Goal: Information Seeking & Learning: Learn about a topic

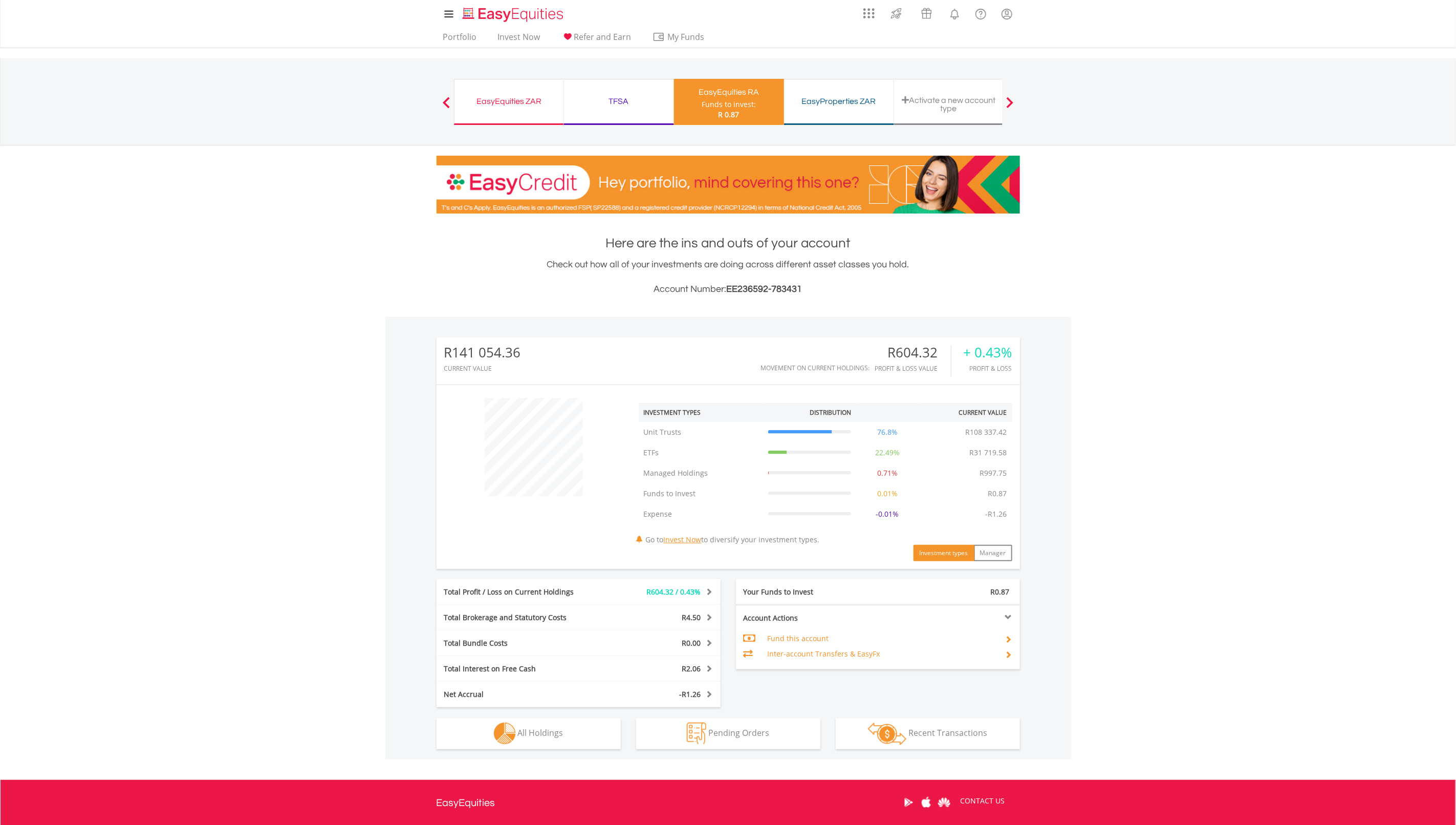
scroll to position [98, 195]
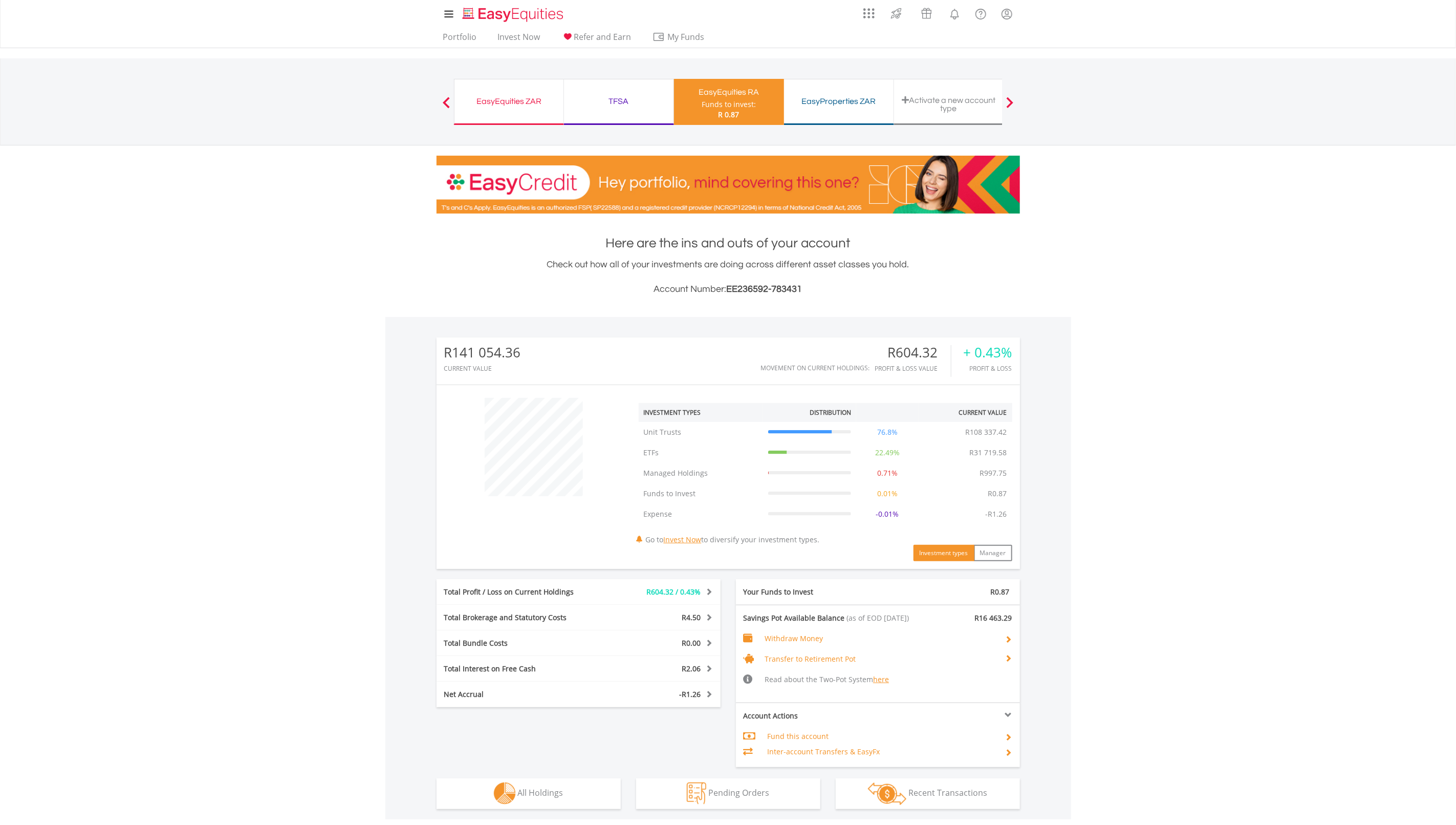
click at [854, 659] on span "Transfer to Retirement Pot" at bounding box center [810, 659] width 91 height 10
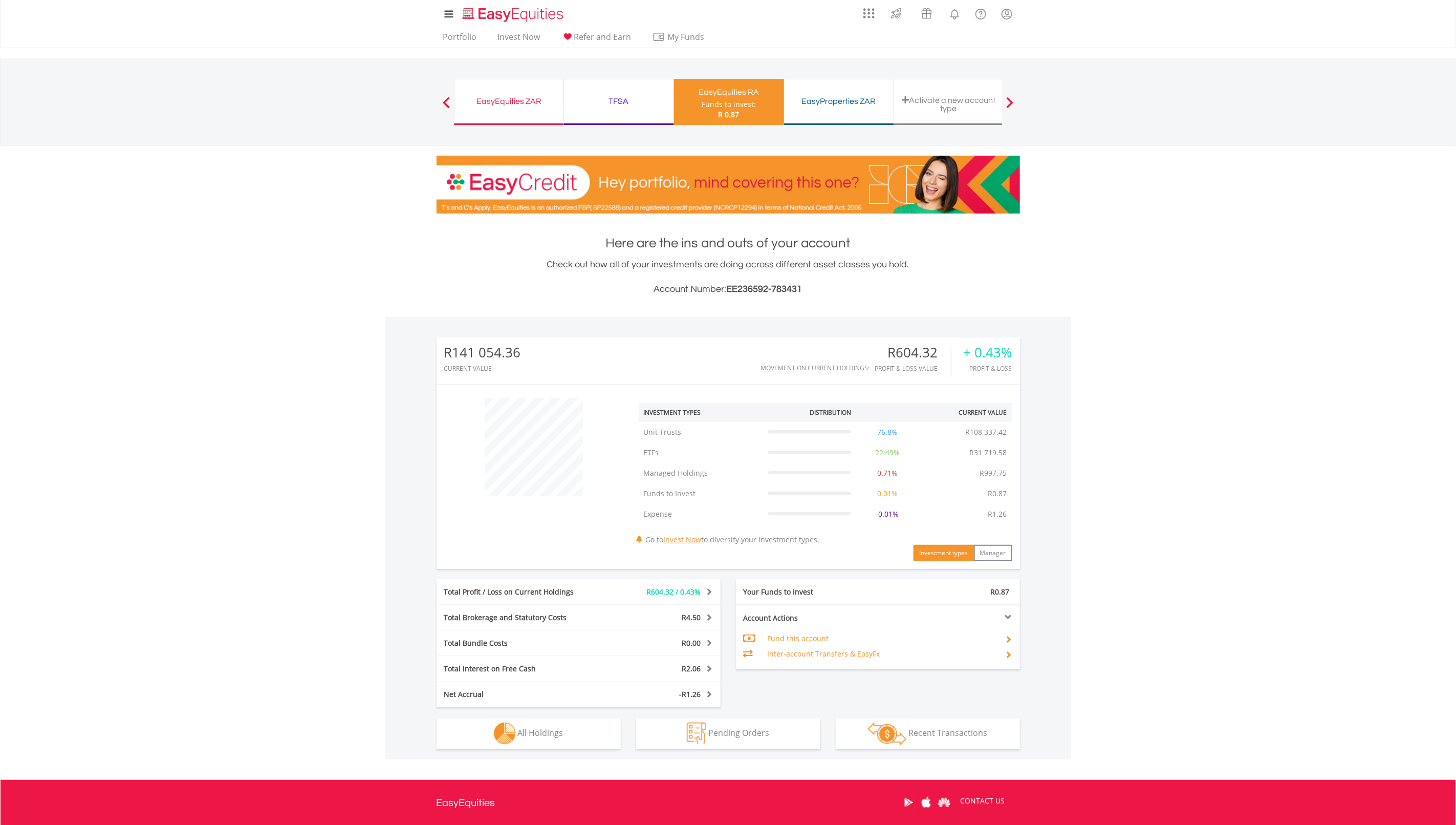
scroll to position [98, 195]
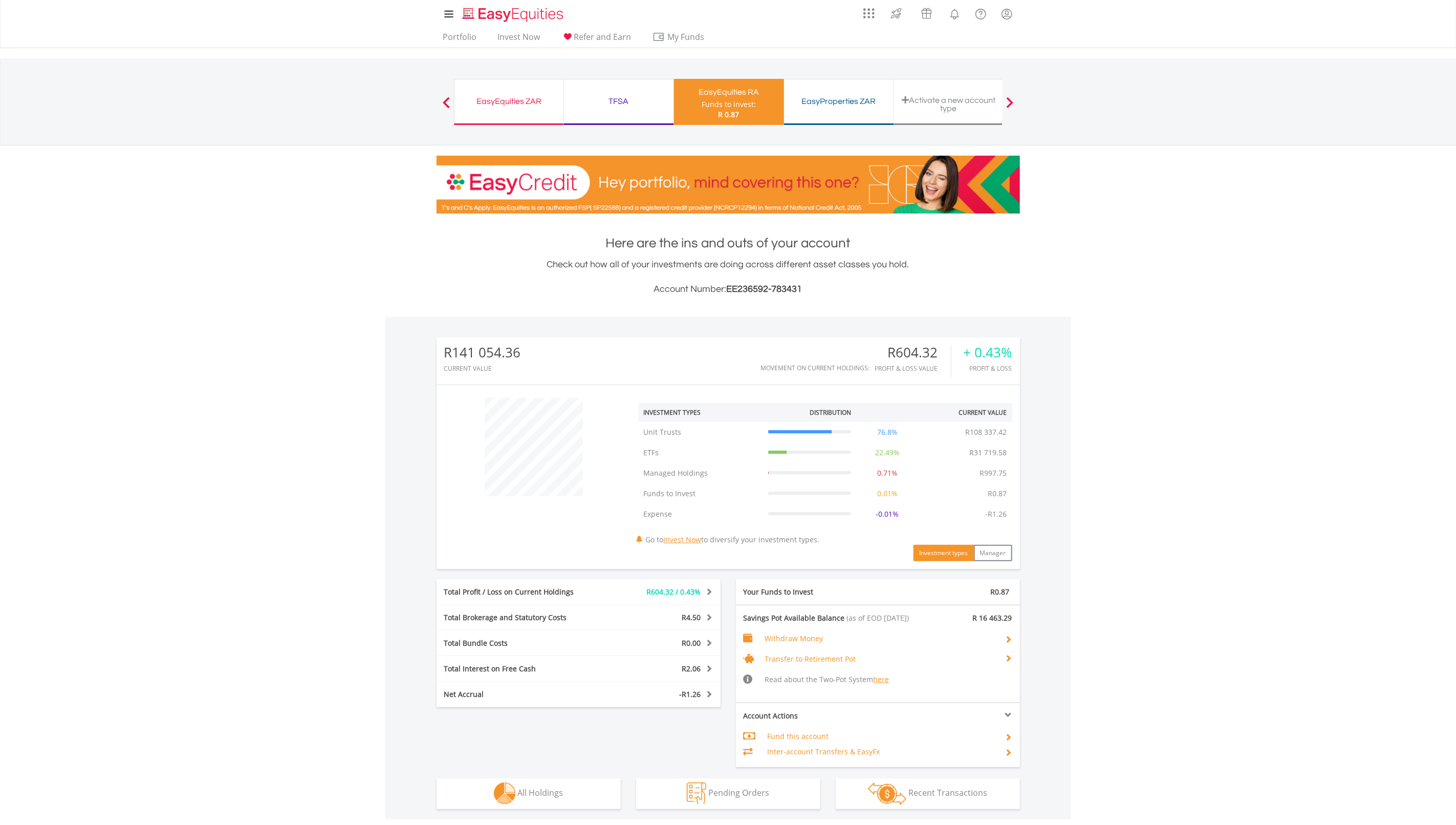
click at [696, 594] on span "R604.32 / 0.43%" at bounding box center [674, 591] width 54 height 10
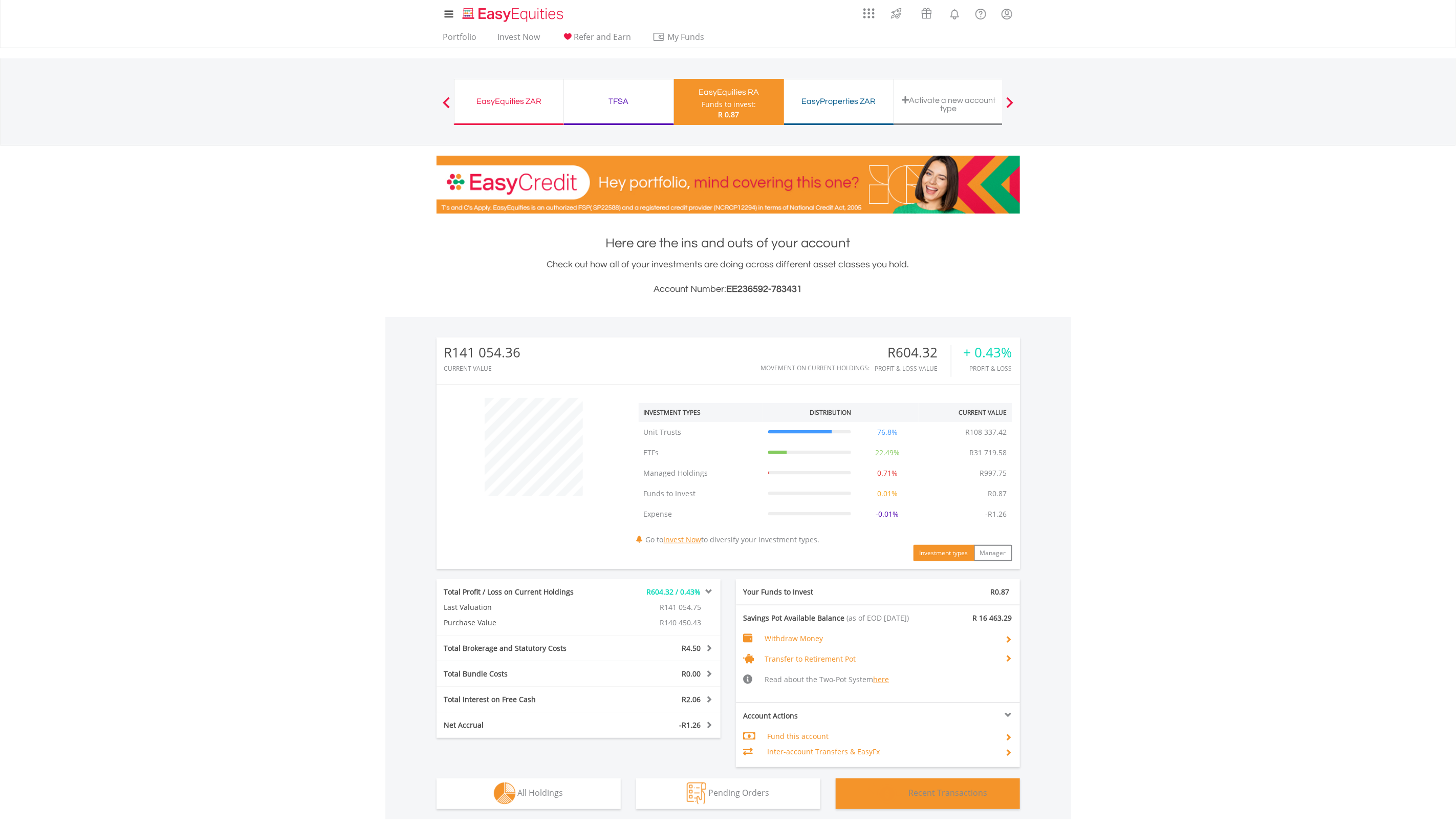
click at [940, 797] on button "Transactions Recent Transactions" at bounding box center [928, 794] width 184 height 31
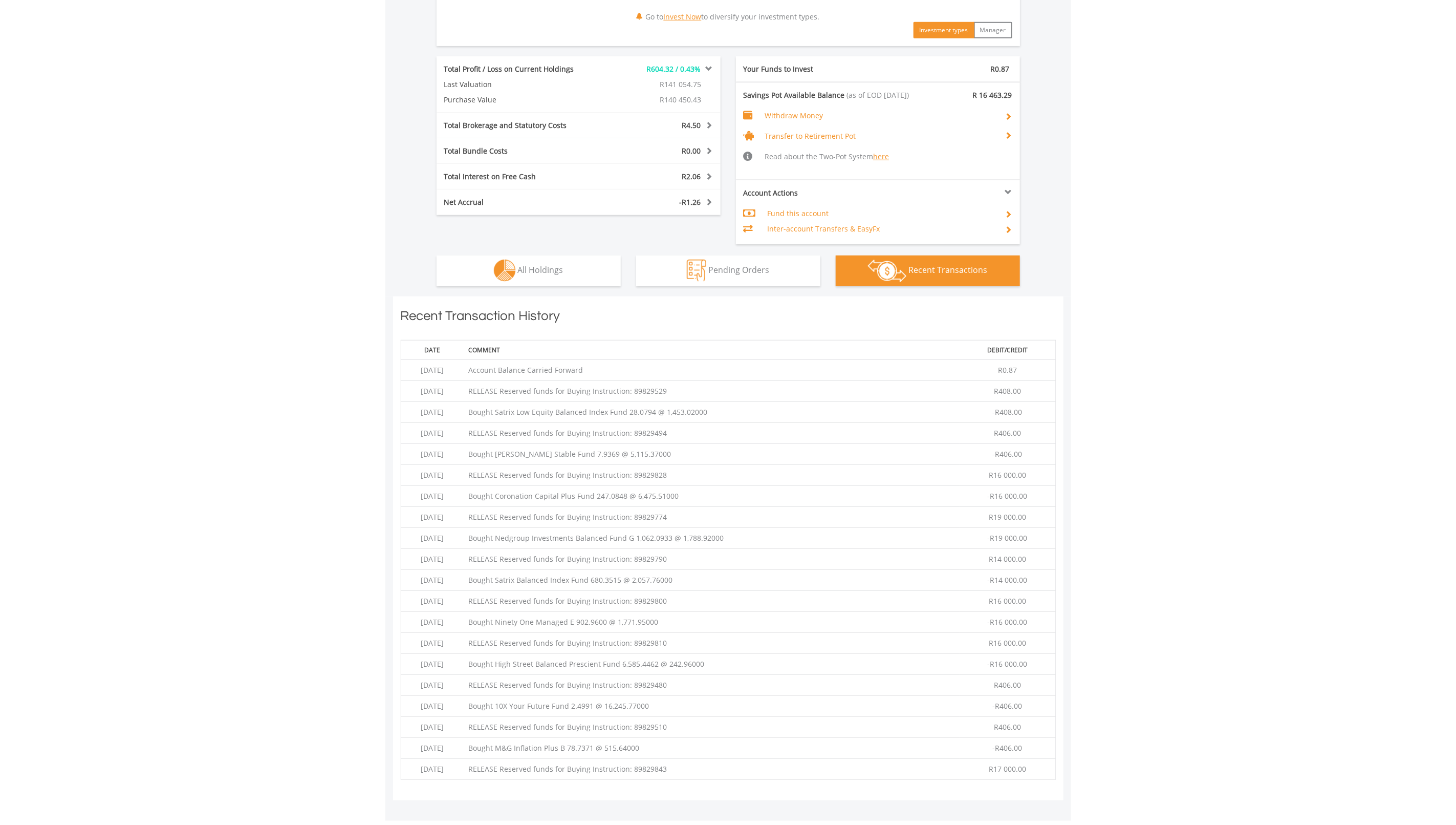
scroll to position [692, 0]
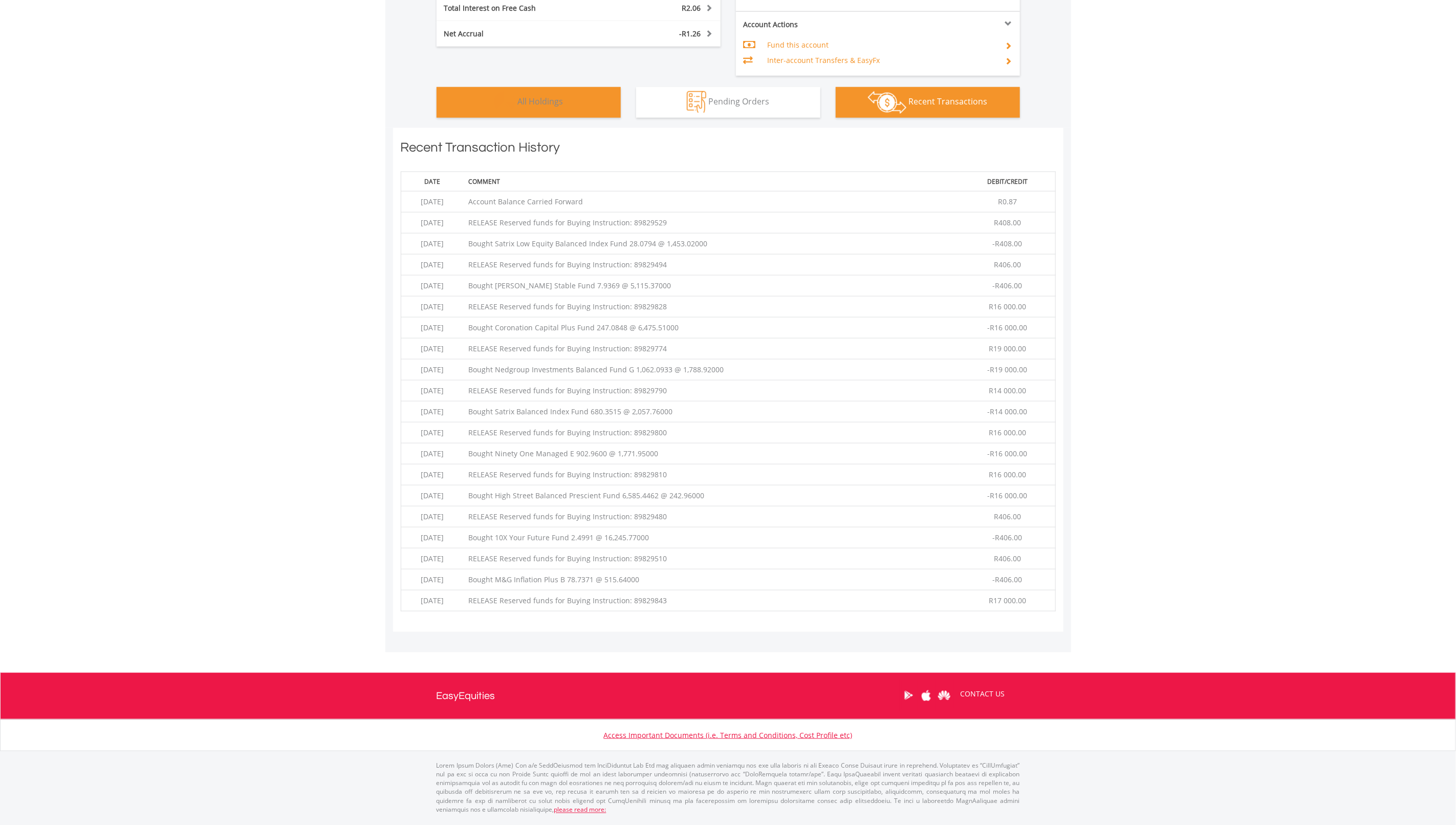
click at [561, 111] on button "Holdings All Holdings" at bounding box center [528, 103] width 184 height 31
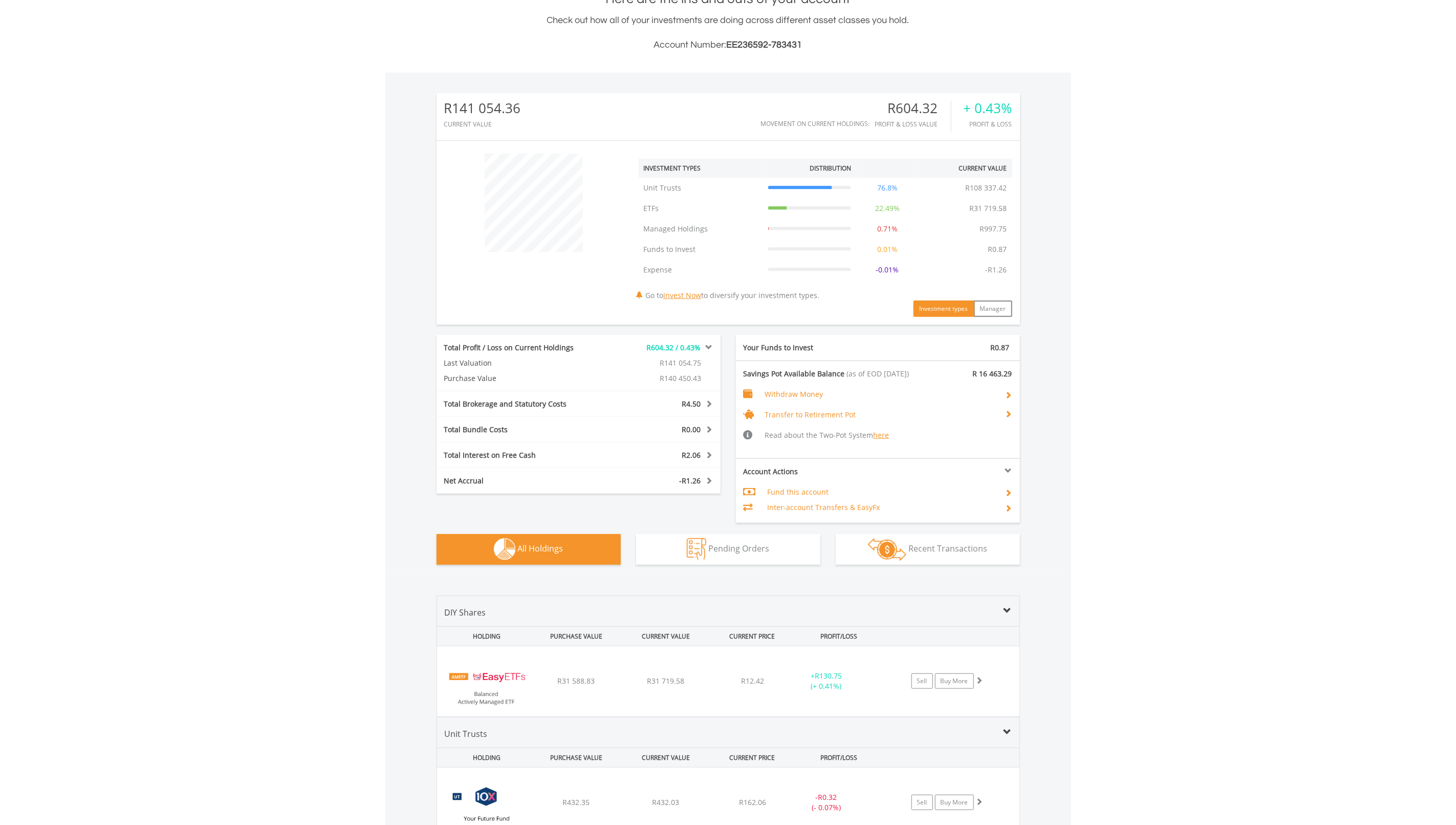
scroll to position [839, 0]
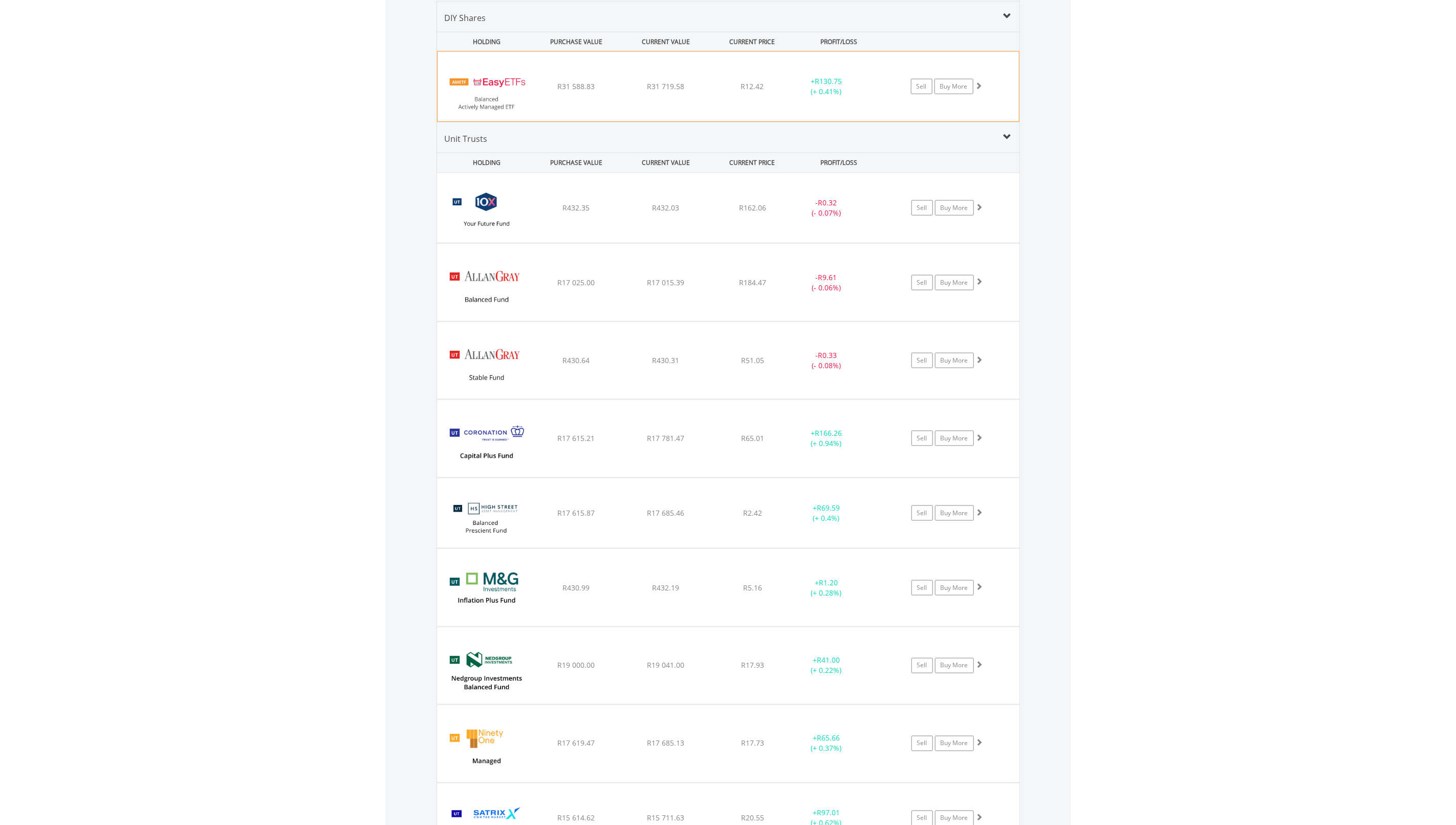
click at [716, 97] on div "﻿ EasyETFs Balanced Actively Managed ETF R31 588.83 R31 719.58 R12.42 + R130.75…" at bounding box center [728, 87] width 581 height 70
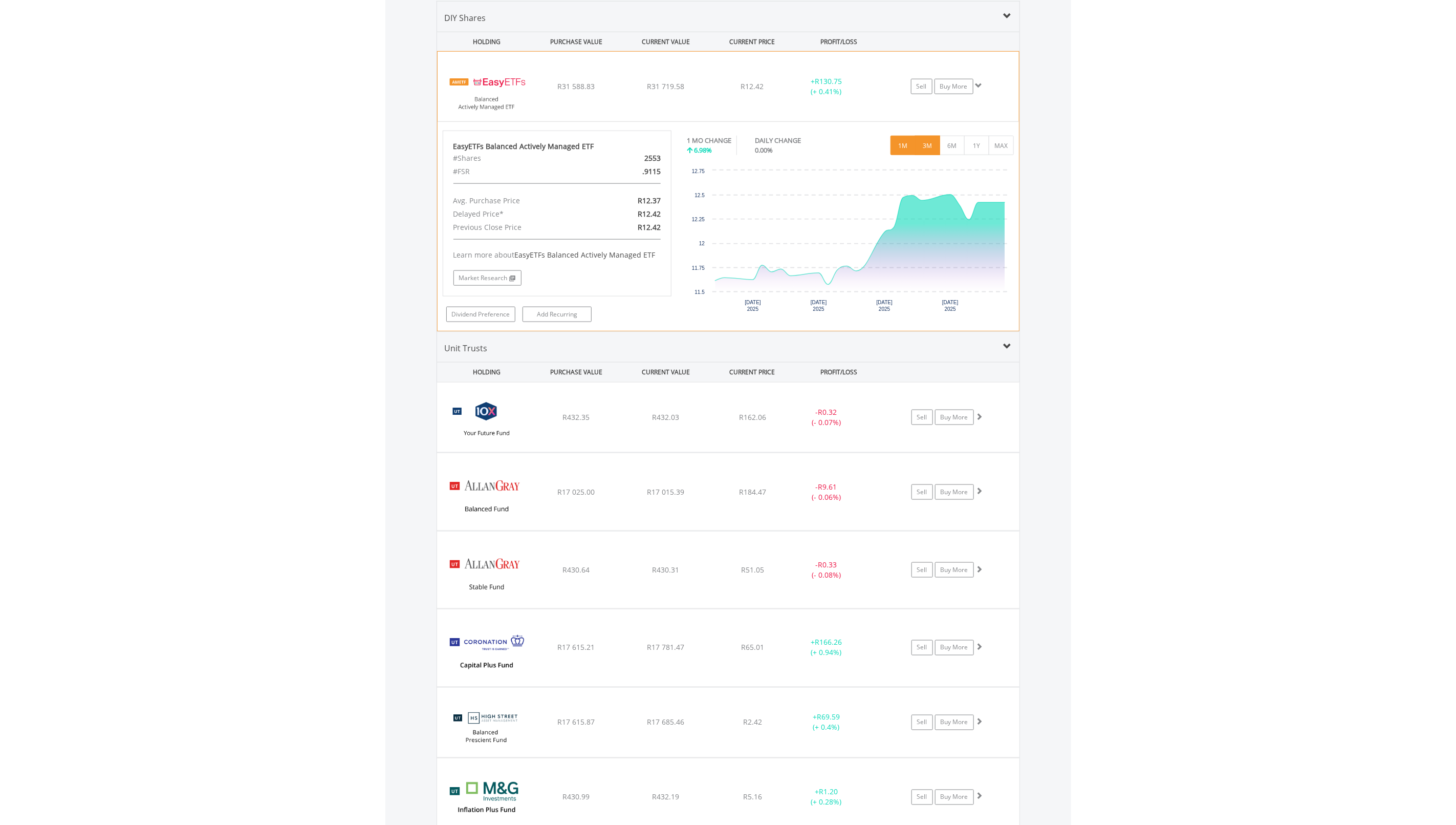
click at [928, 144] on button "3M" at bounding box center [928, 145] width 25 height 19
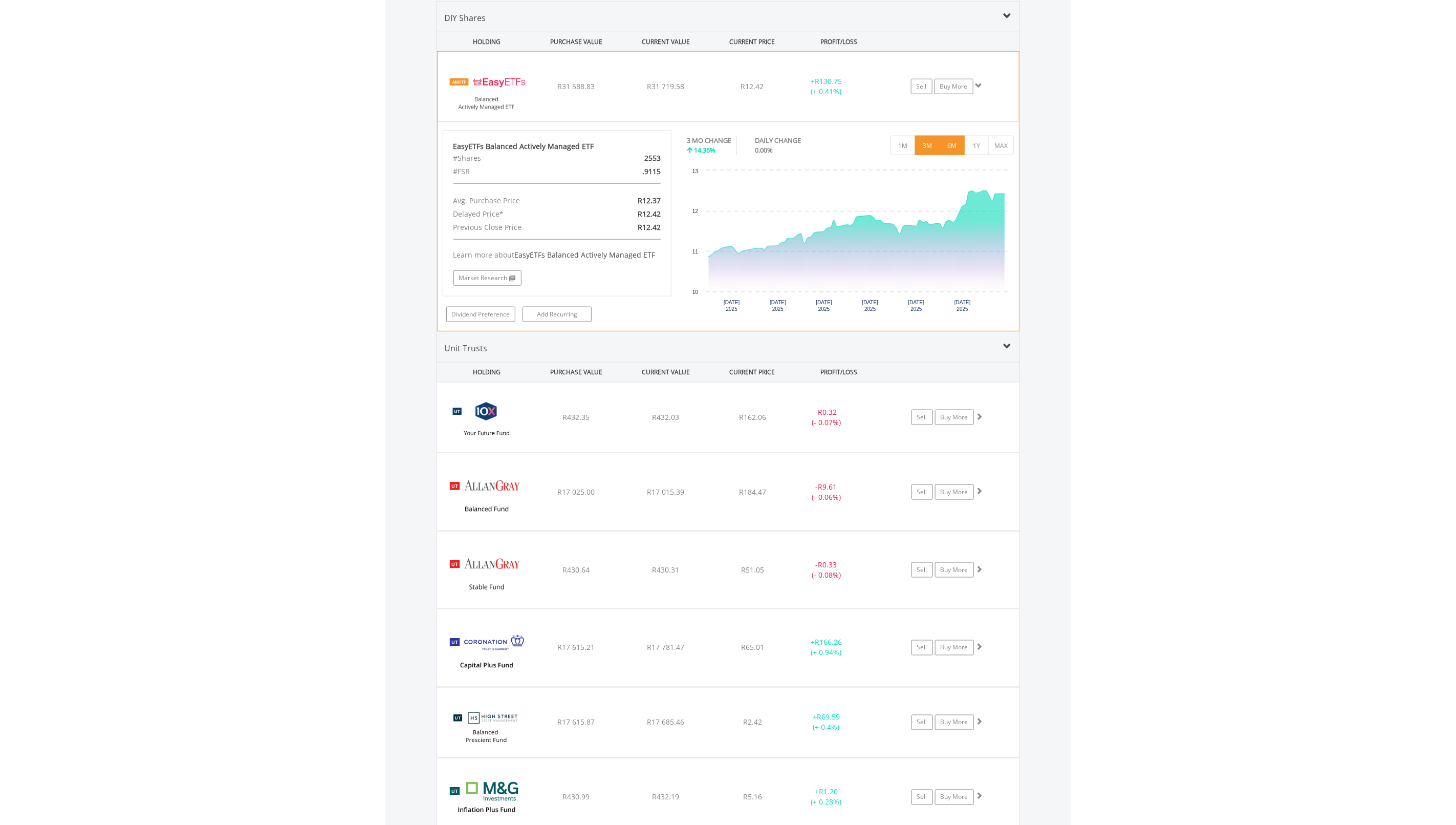
click at [953, 144] on button "6M" at bounding box center [952, 145] width 25 height 19
click at [975, 148] on button "1Y" at bounding box center [977, 145] width 25 height 19
click at [998, 144] on button "MAX" at bounding box center [1001, 145] width 25 height 19
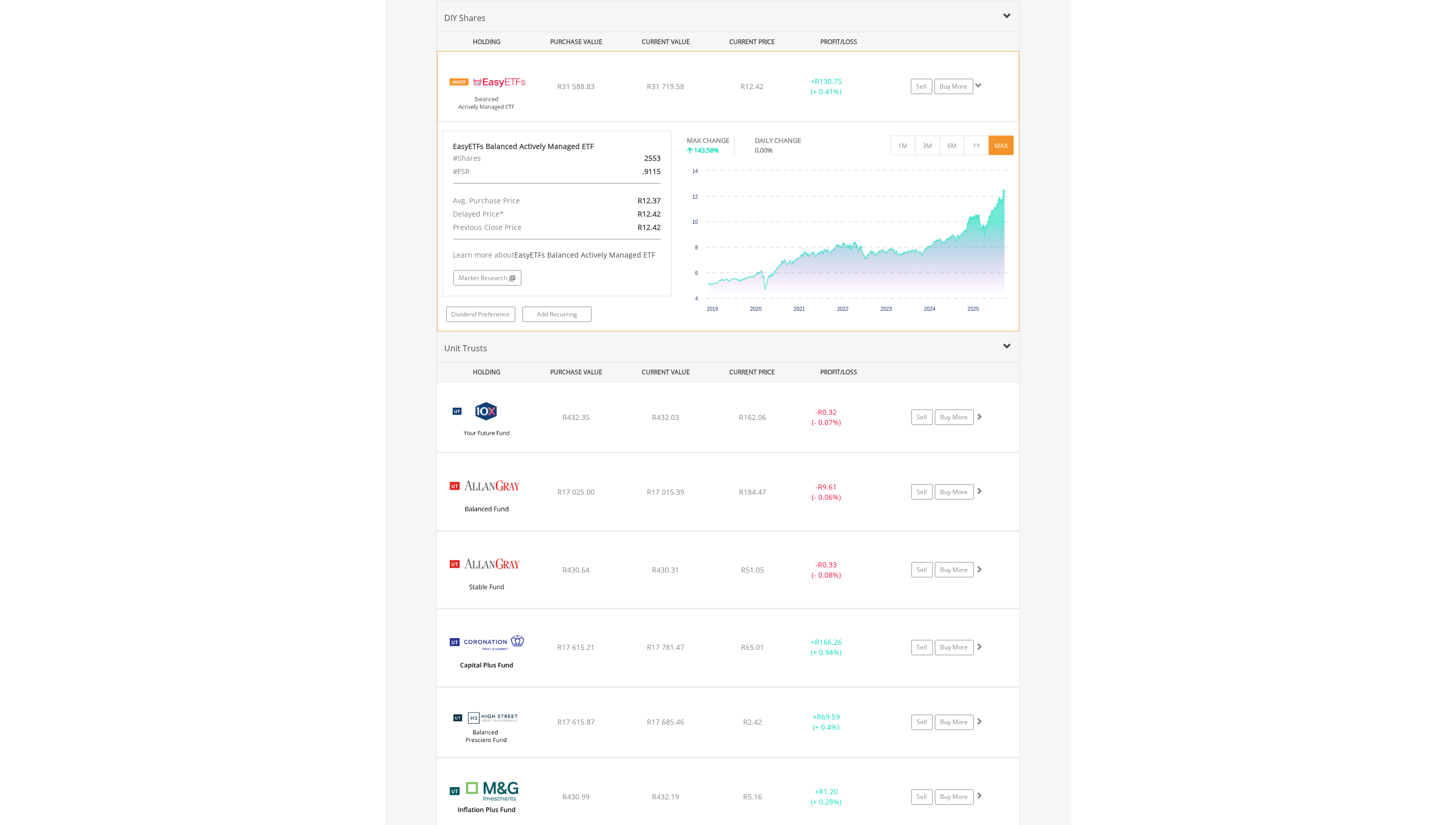
click at [700, 97] on div "﻿ EasyETFs Balanced Actively Managed ETF R31 588.83 R31 719.58 R12.42 + R130.75…" at bounding box center [728, 87] width 581 height 70
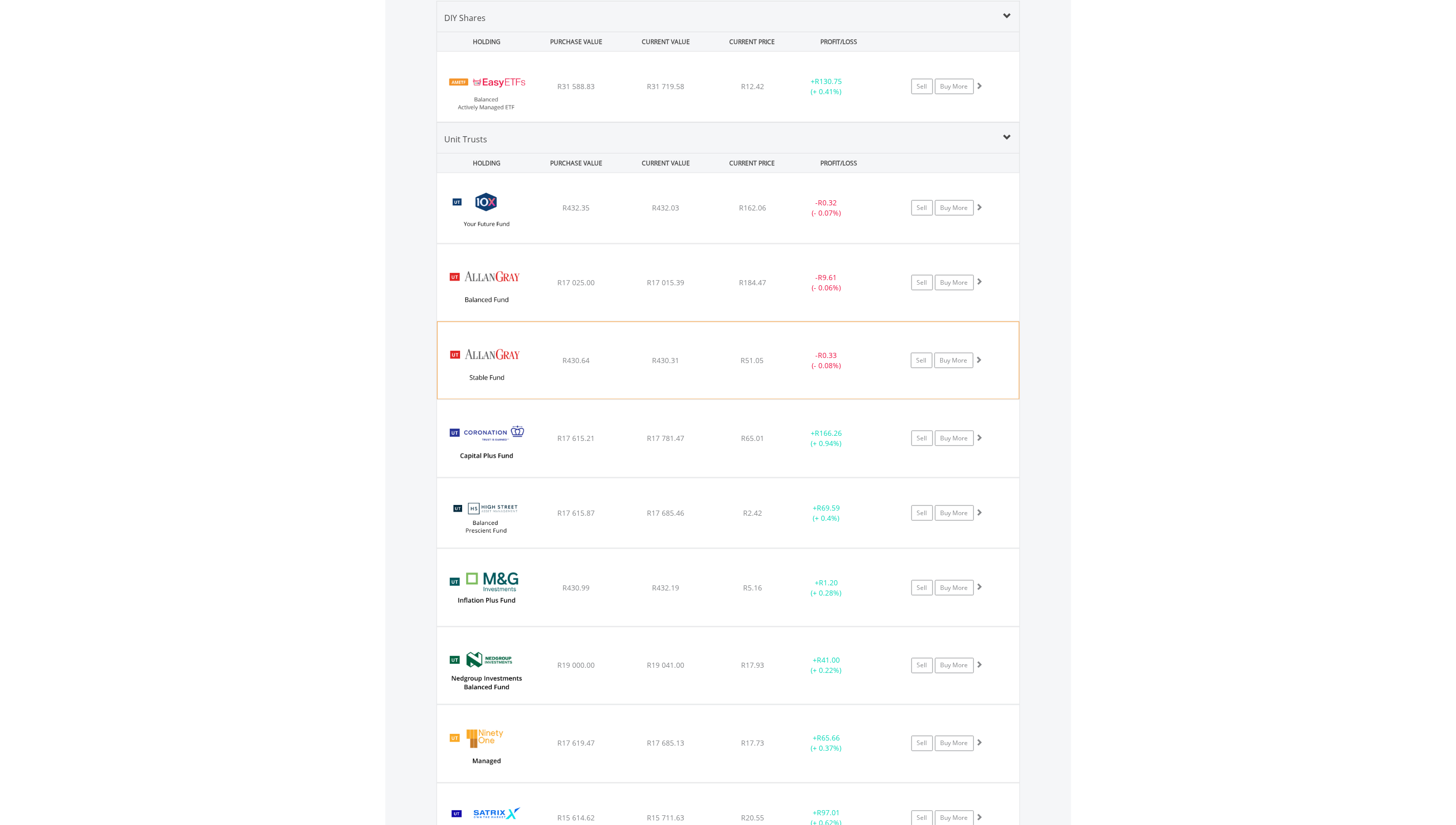
click at [925, 337] on div "﻿ Allan Gray Stable Fund R430.64 R430.31 R51.05 - R0.33 (- 0.08%) Sell Buy More" at bounding box center [728, 360] width 581 height 77
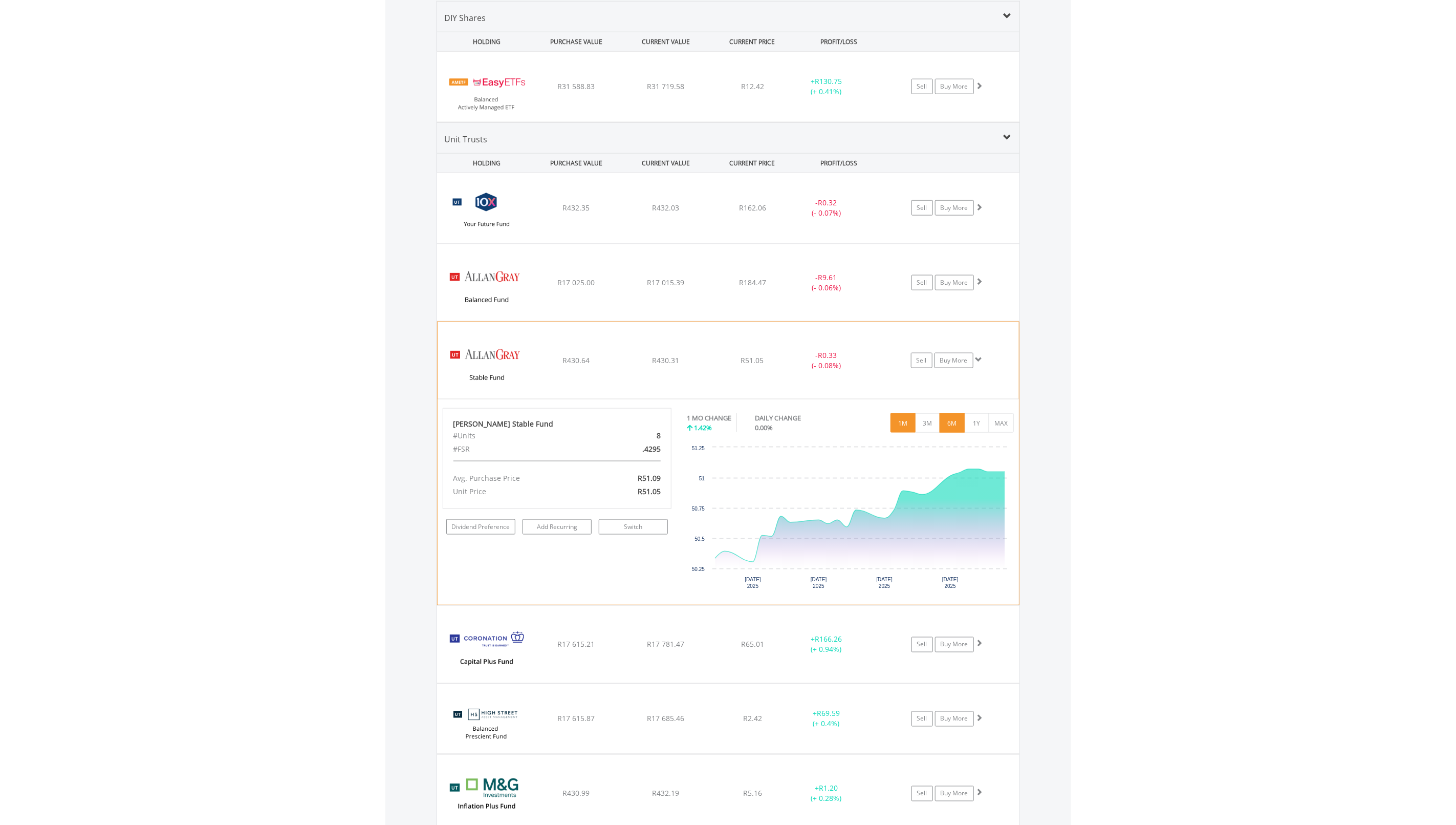
click at [956, 424] on button "6M" at bounding box center [952, 423] width 25 height 19
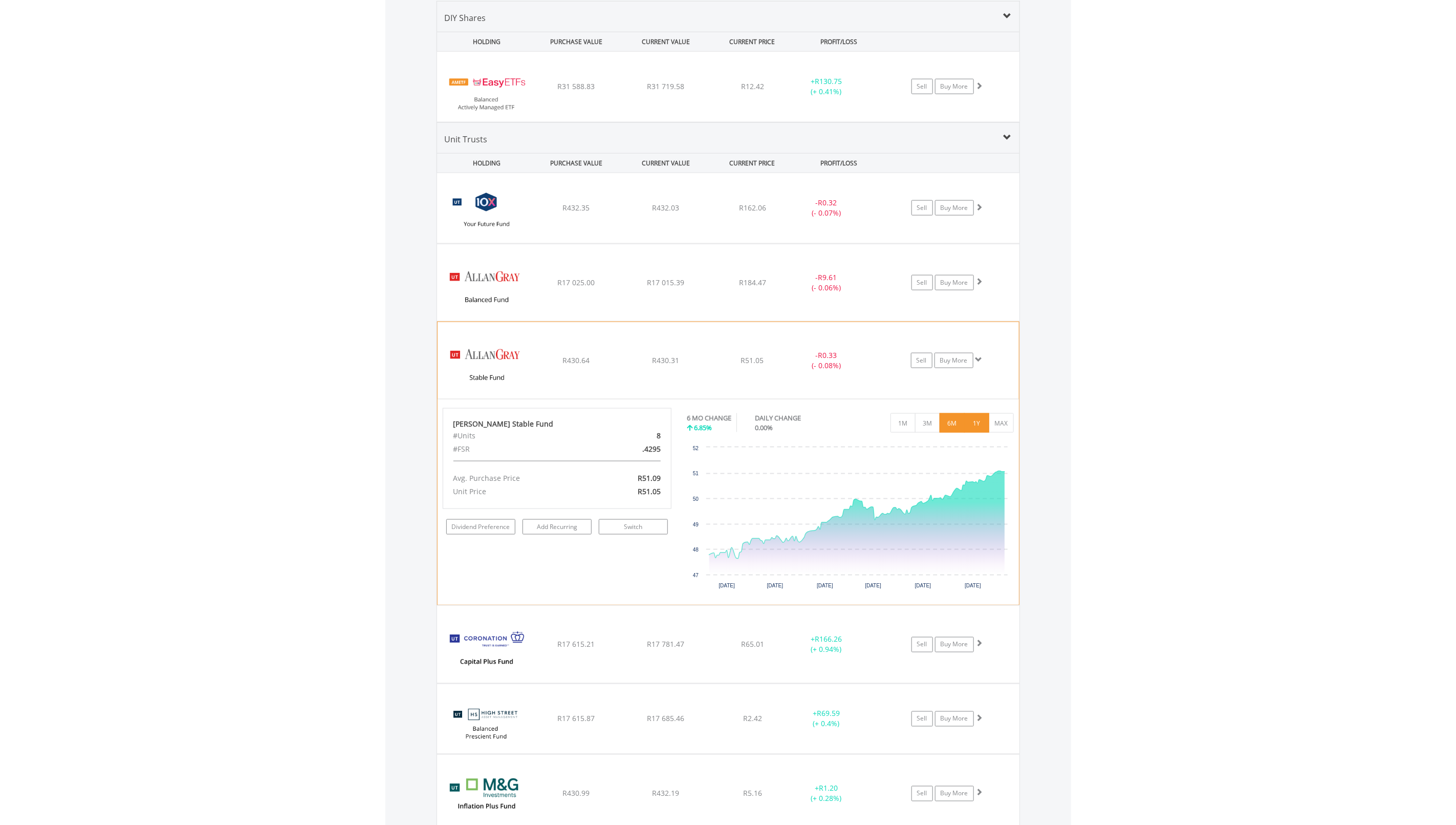
click at [974, 425] on button "1Y" at bounding box center [977, 423] width 25 height 19
click at [606, 360] on div "R430.64" at bounding box center [576, 360] width 87 height 10
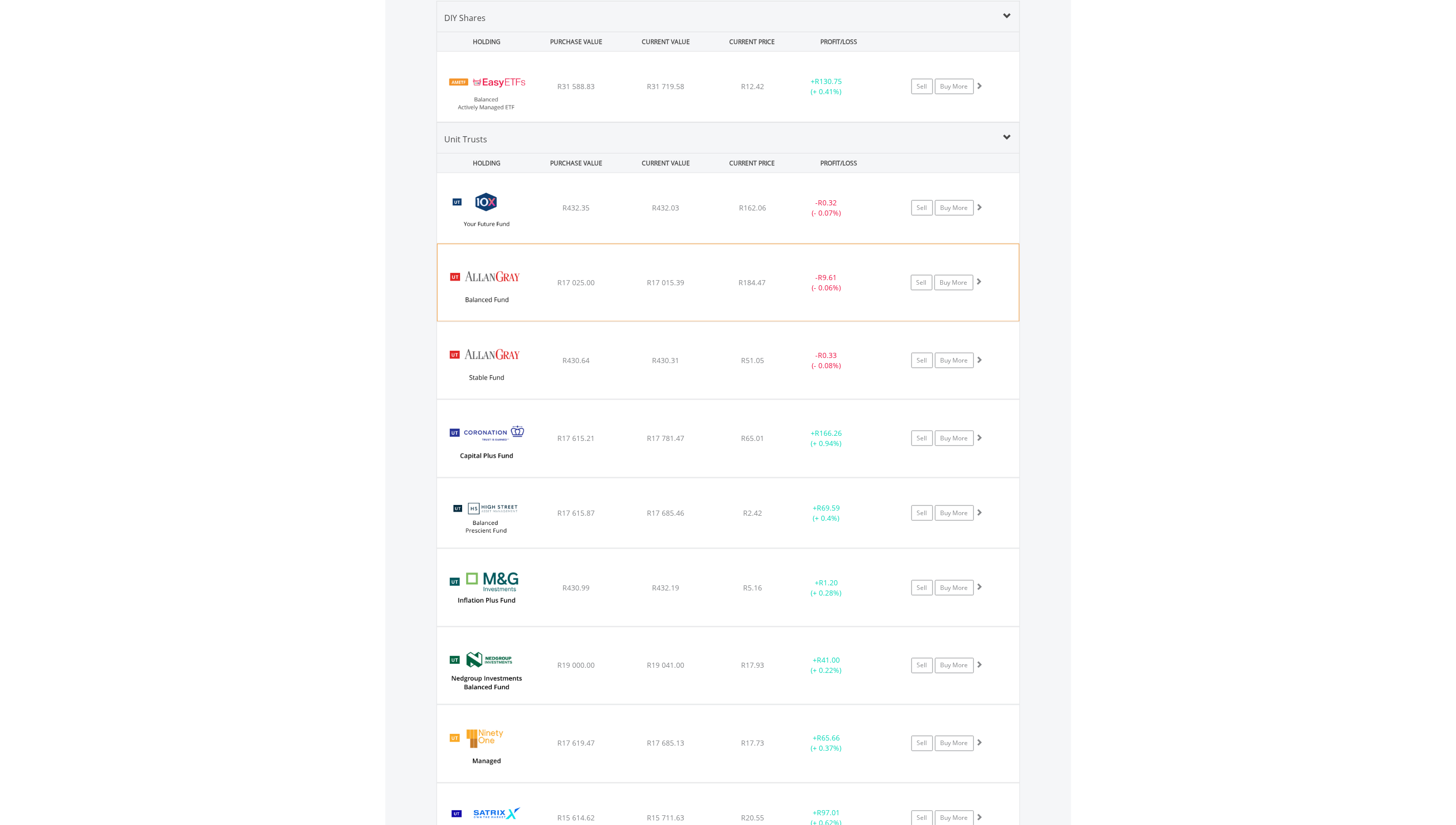
click at [599, 297] on div "﻿ Allan Gray Balanced Fund R17 025.00 R17 015.39 R184.47 - R9.61 (- 0.06%) Sell…" at bounding box center [728, 282] width 581 height 77
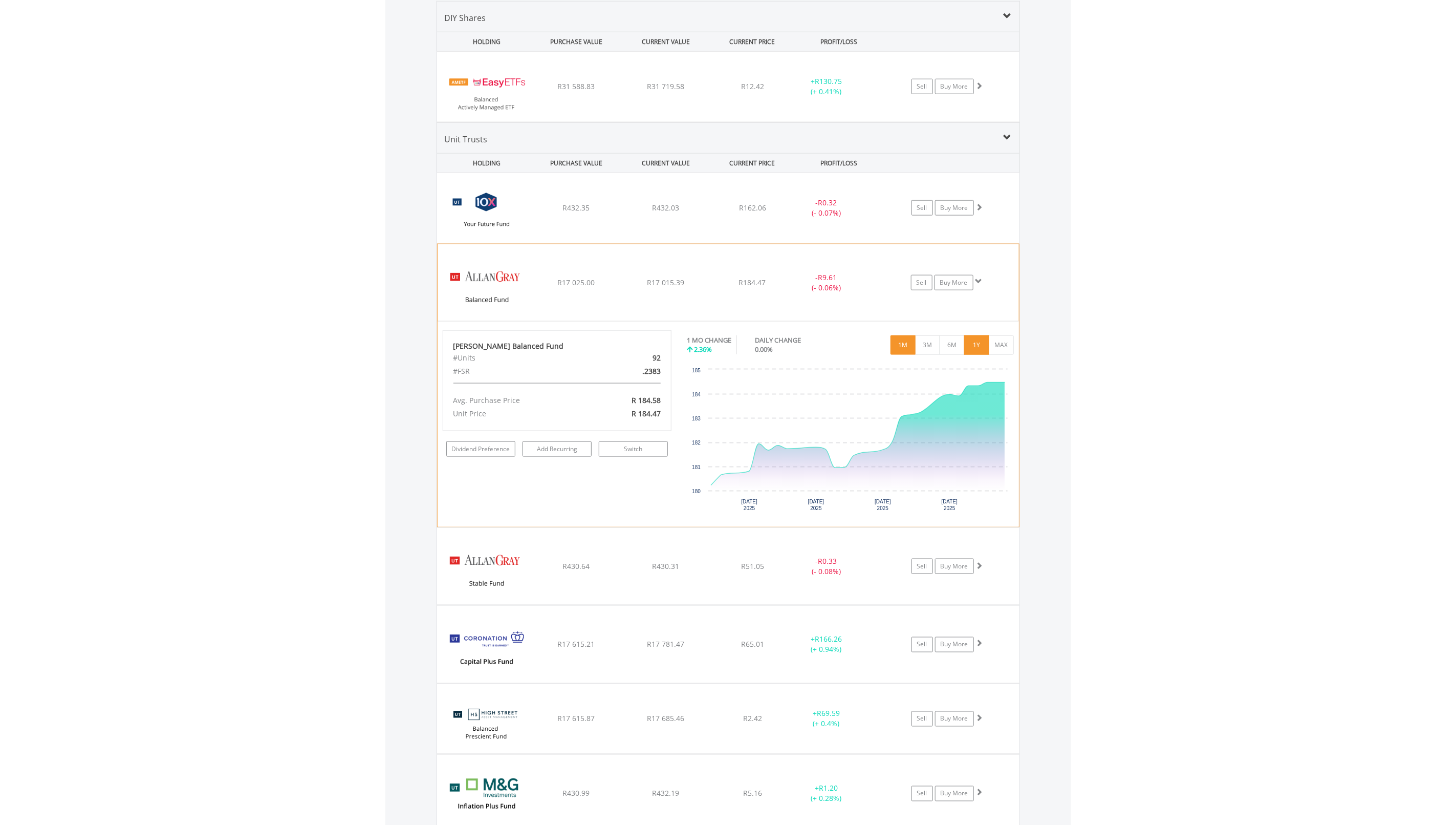
click at [974, 349] on button "1Y" at bounding box center [977, 345] width 25 height 19
click at [562, 298] on div "﻿ Allan Gray Balanced Fund R17 025.00 R17 015.39 R184.47 - R9.61 (- 0.06%) Sell…" at bounding box center [728, 282] width 581 height 77
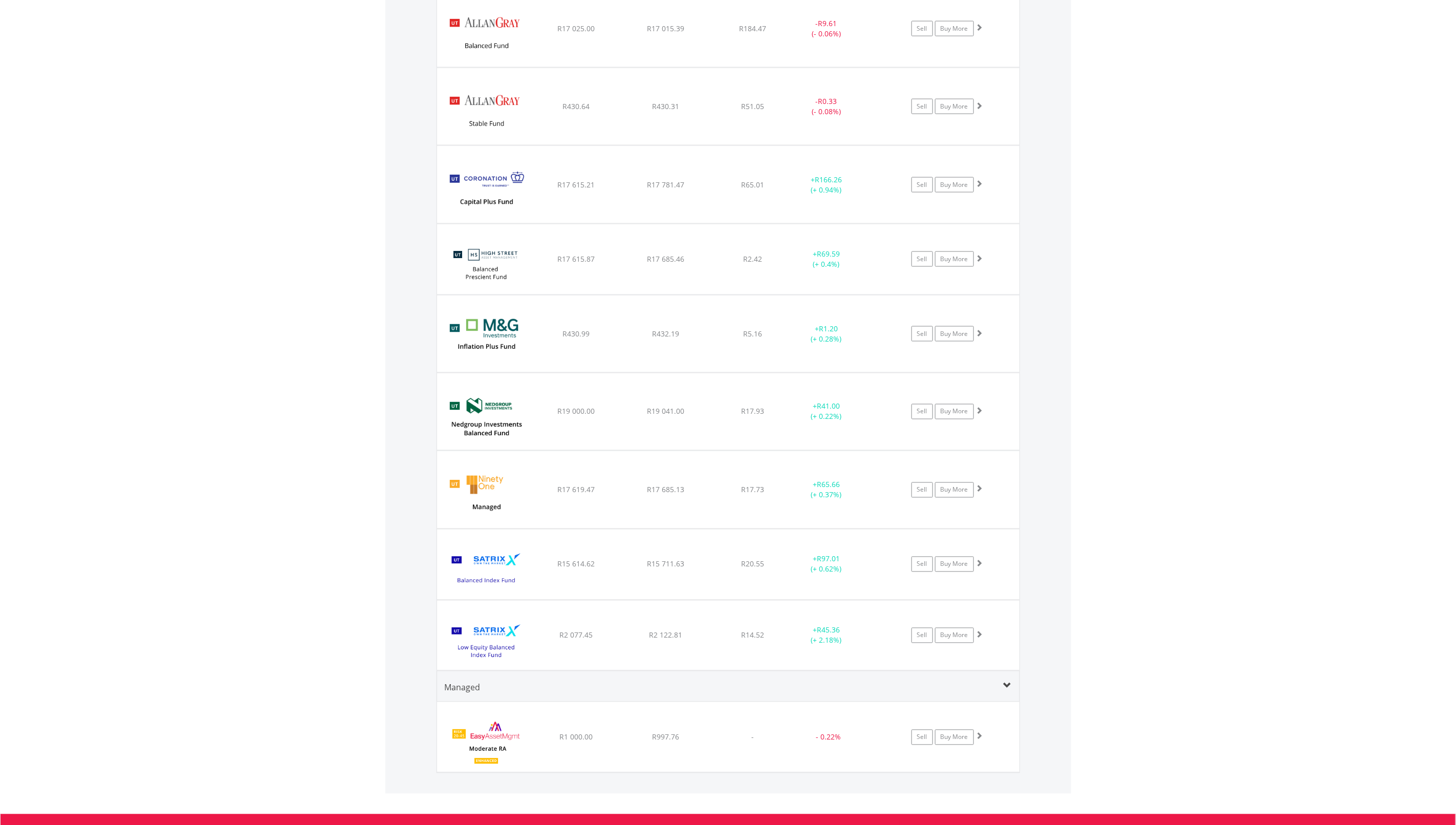
scroll to position [1115, 0]
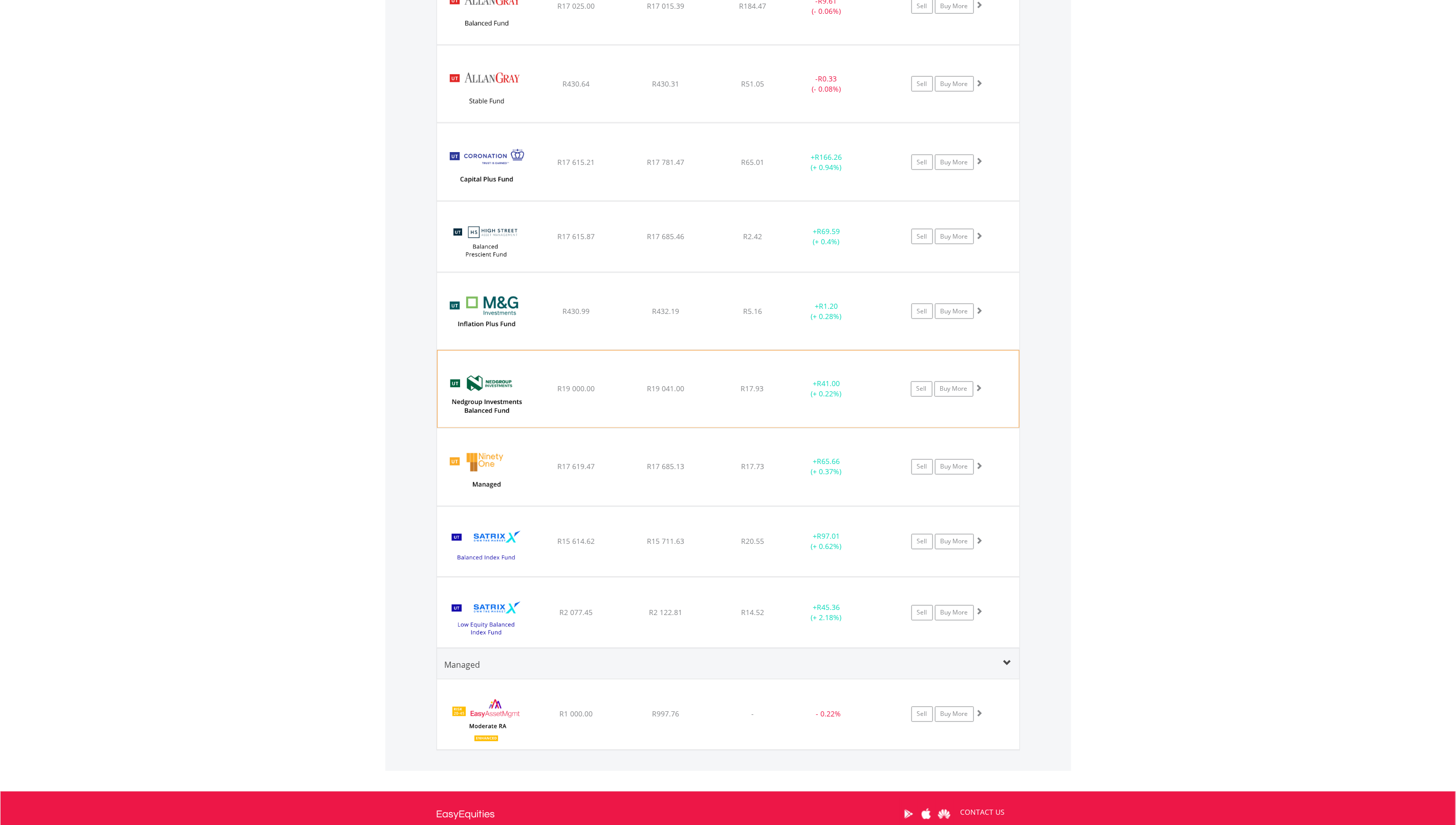
click at [604, 400] on div "﻿ Nedgroup Investments Balanced Fund G R19 000.00 R19 041.00 R17.93 + R41.00 (+…" at bounding box center [728, 389] width 581 height 77
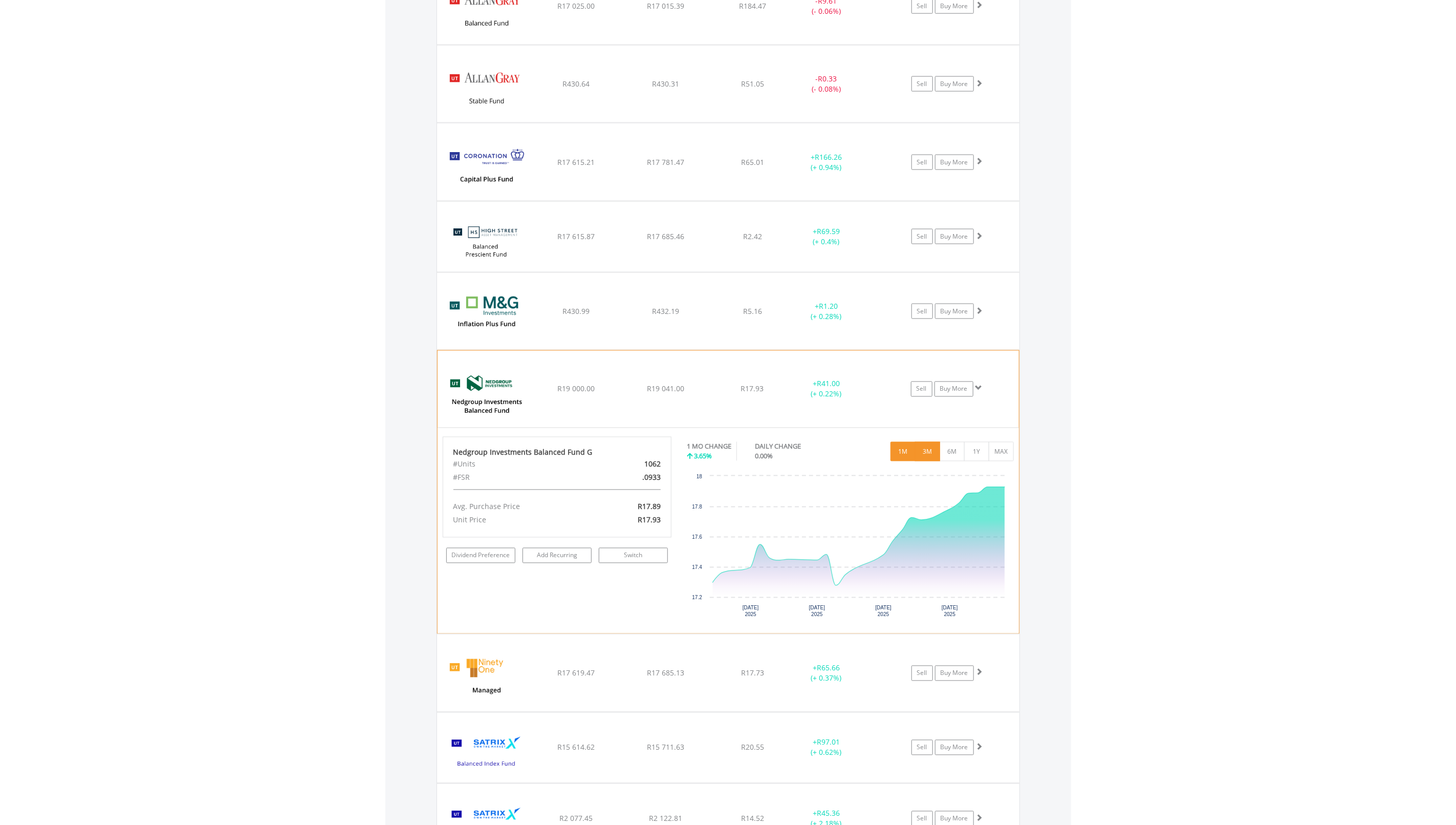
click at [928, 458] on button "3M" at bounding box center [928, 452] width 25 height 19
click at [948, 456] on button "6M" at bounding box center [952, 452] width 25 height 19
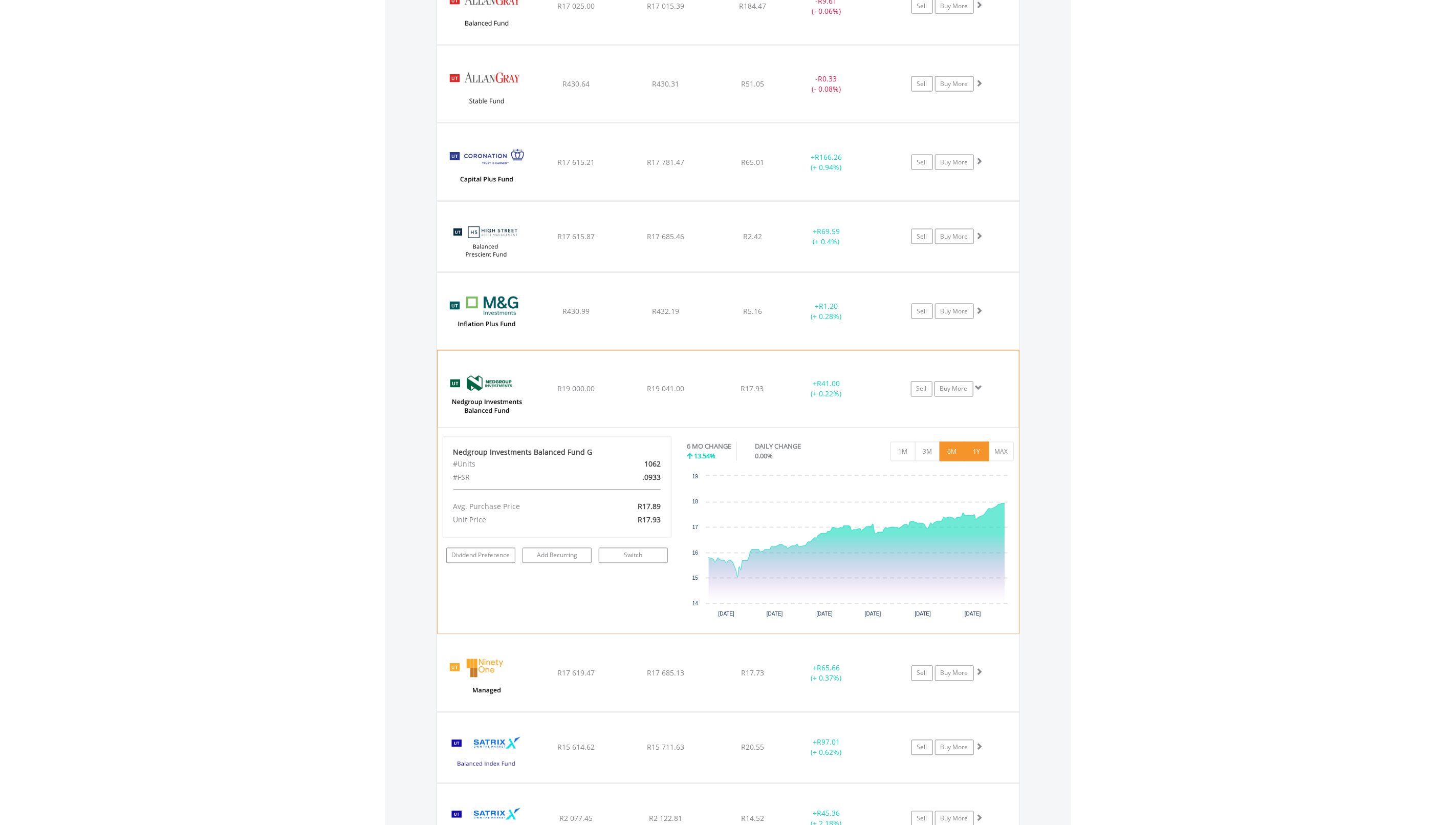
click at [976, 455] on button "1Y" at bounding box center [977, 452] width 25 height 19
click at [626, 408] on div "﻿ Nedgroup Investments Balanced Fund G R19 000.00 R19 041.00 R17.93 + R41.00 (+…" at bounding box center [728, 389] width 581 height 77
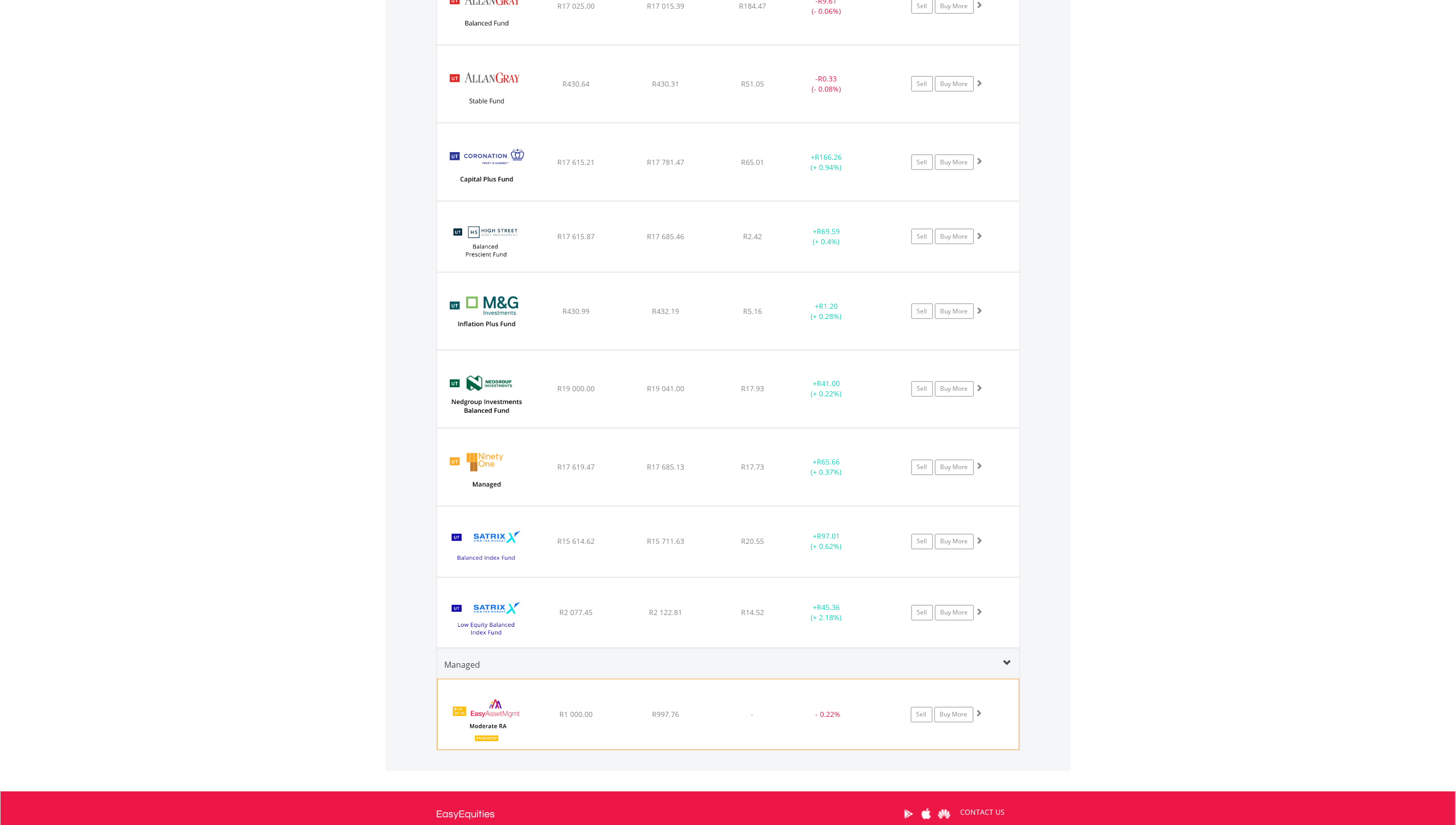
click at [706, 735] on div "﻿ EasyAssetManagement Enhanced Moderate RA R1 000.00 R997.76 - - 0.22% Sell Buy…" at bounding box center [728, 714] width 581 height 70
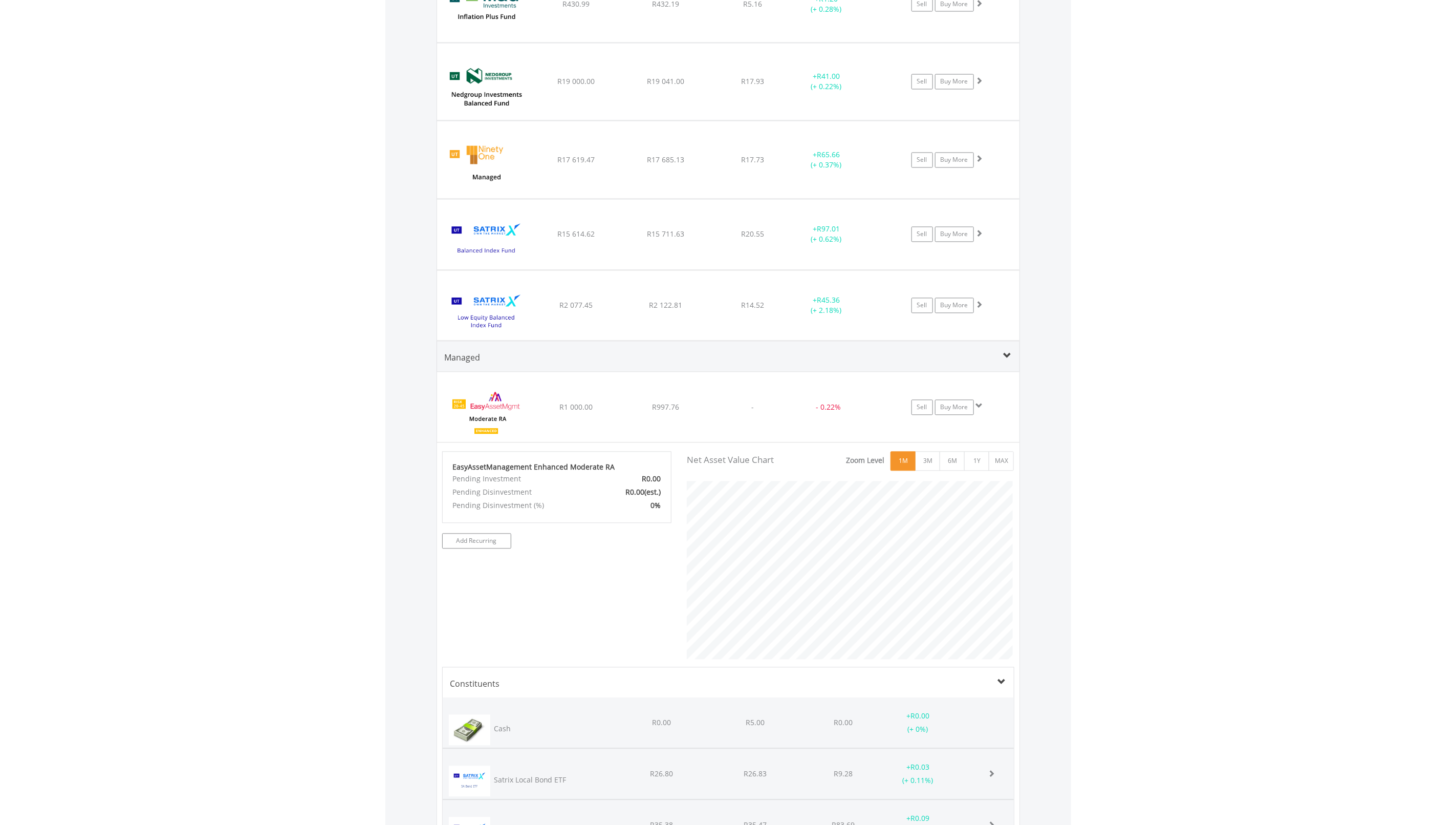
scroll to position [511889, 511502]
click at [925, 467] on button "3M" at bounding box center [927, 461] width 25 height 19
click at [956, 467] on button "6M" at bounding box center [952, 461] width 25 height 19
click at [977, 465] on button "1Y" at bounding box center [976, 461] width 25 height 19
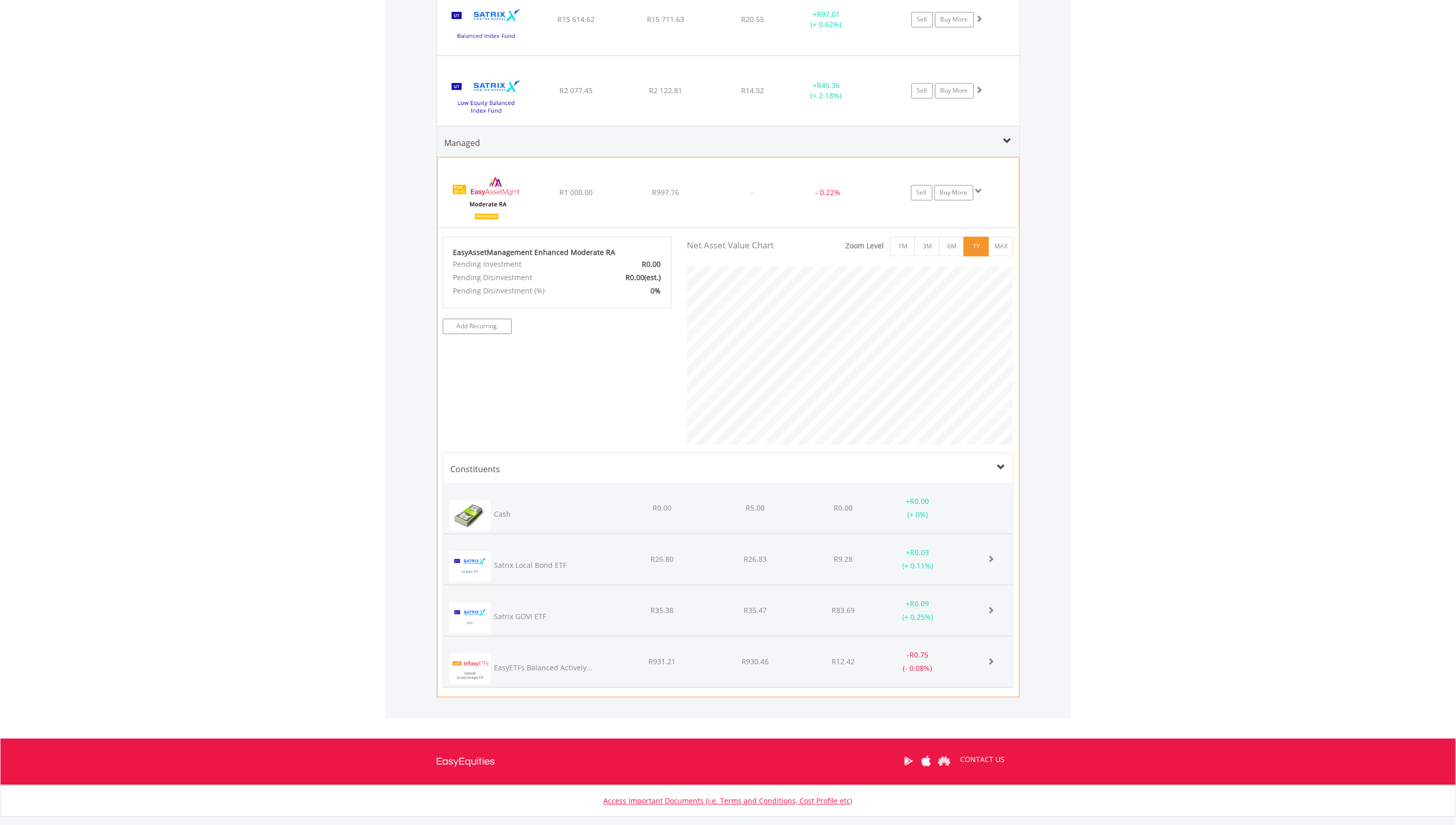
click at [609, 216] on div "﻿ EasyAssetManagement Enhanced Moderate RA R1 000.00 R997.76 - - 0.22% Sell Buy…" at bounding box center [728, 192] width 581 height 70
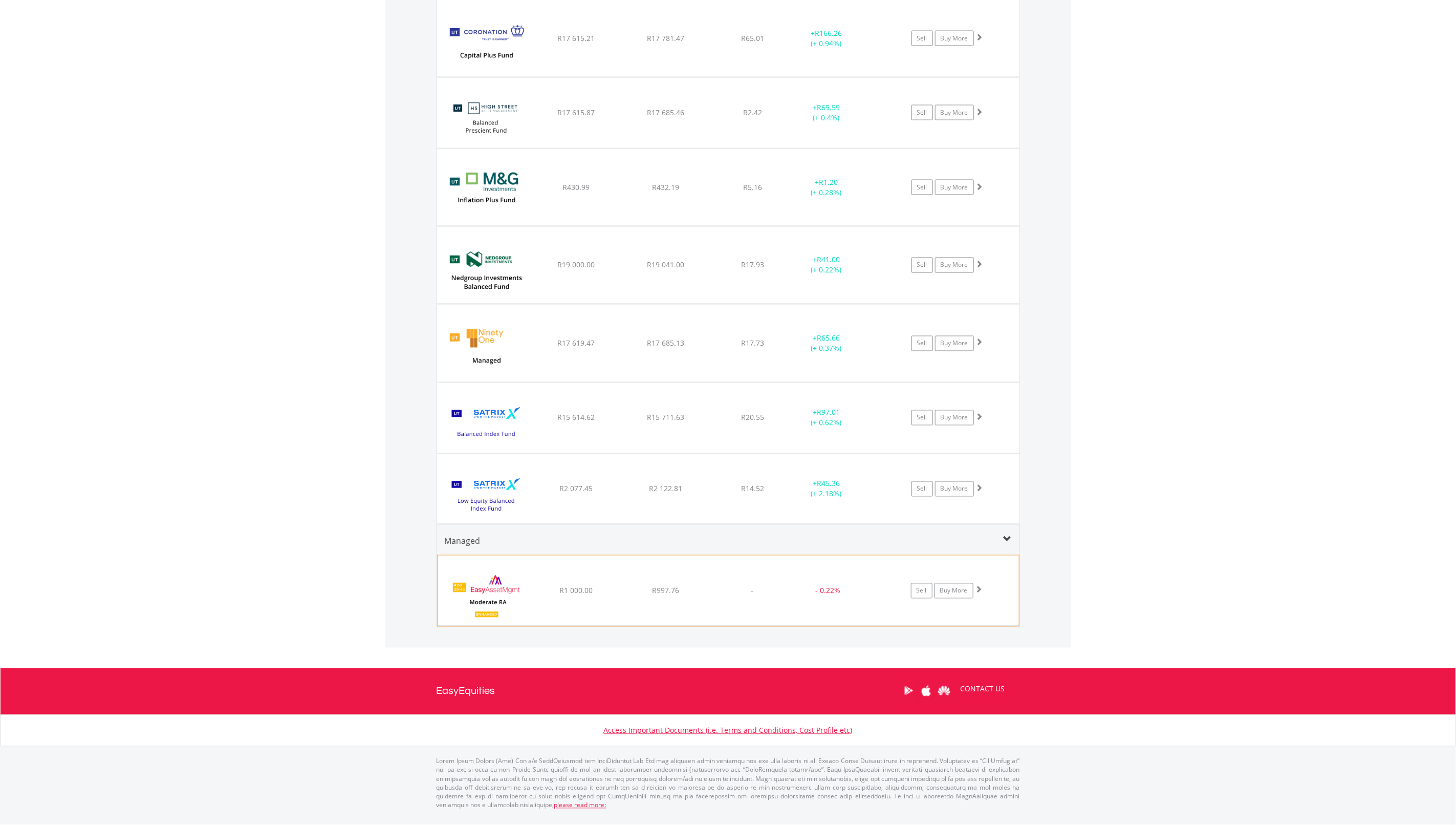
scroll to position [1237, 0]
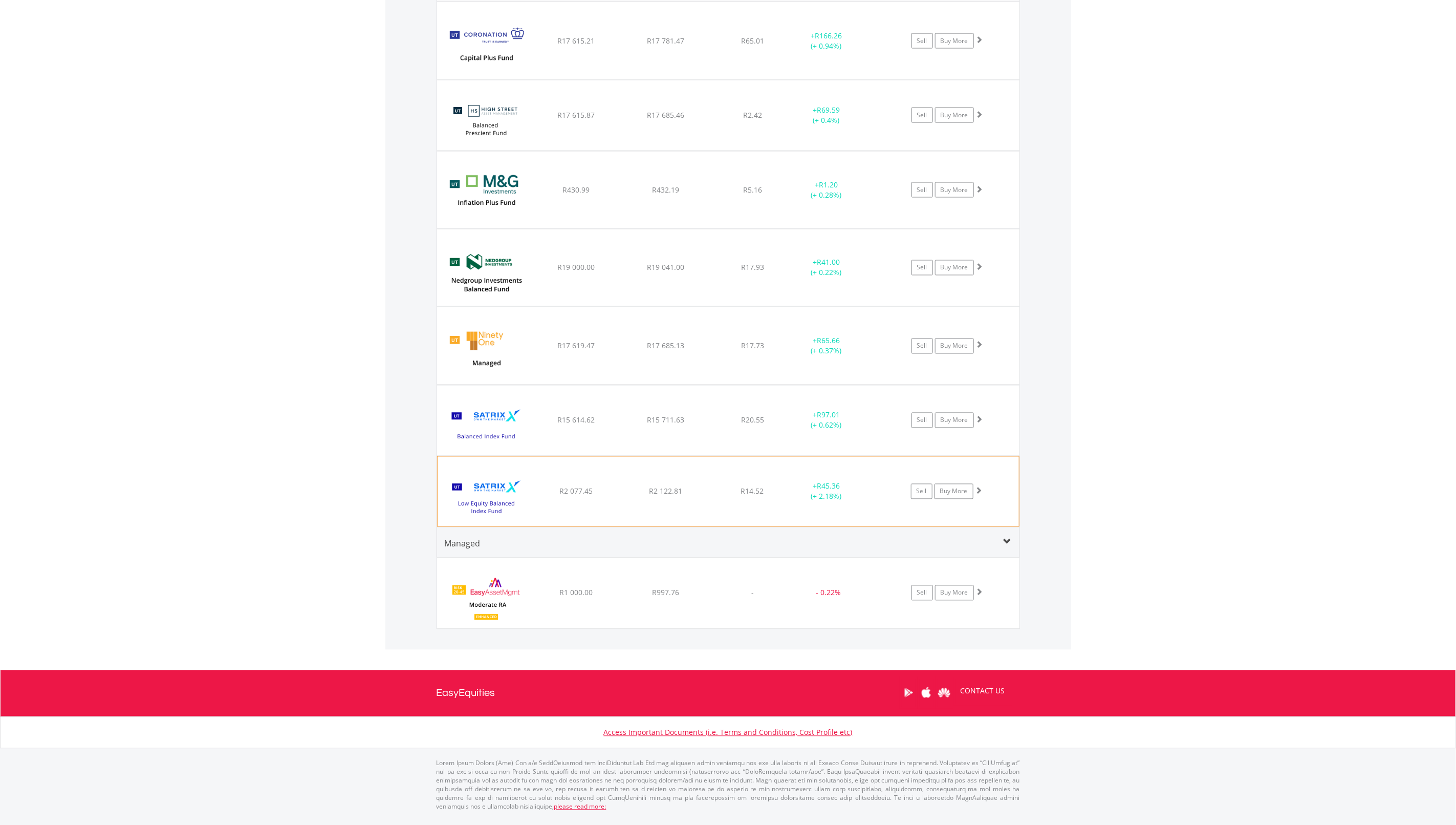
click at [671, 518] on div "﻿ Satrix Low Equity Balanced Index Fund R2 077.45 R2 122.81 R14.52 + R45.36 (+ …" at bounding box center [728, 491] width 581 height 70
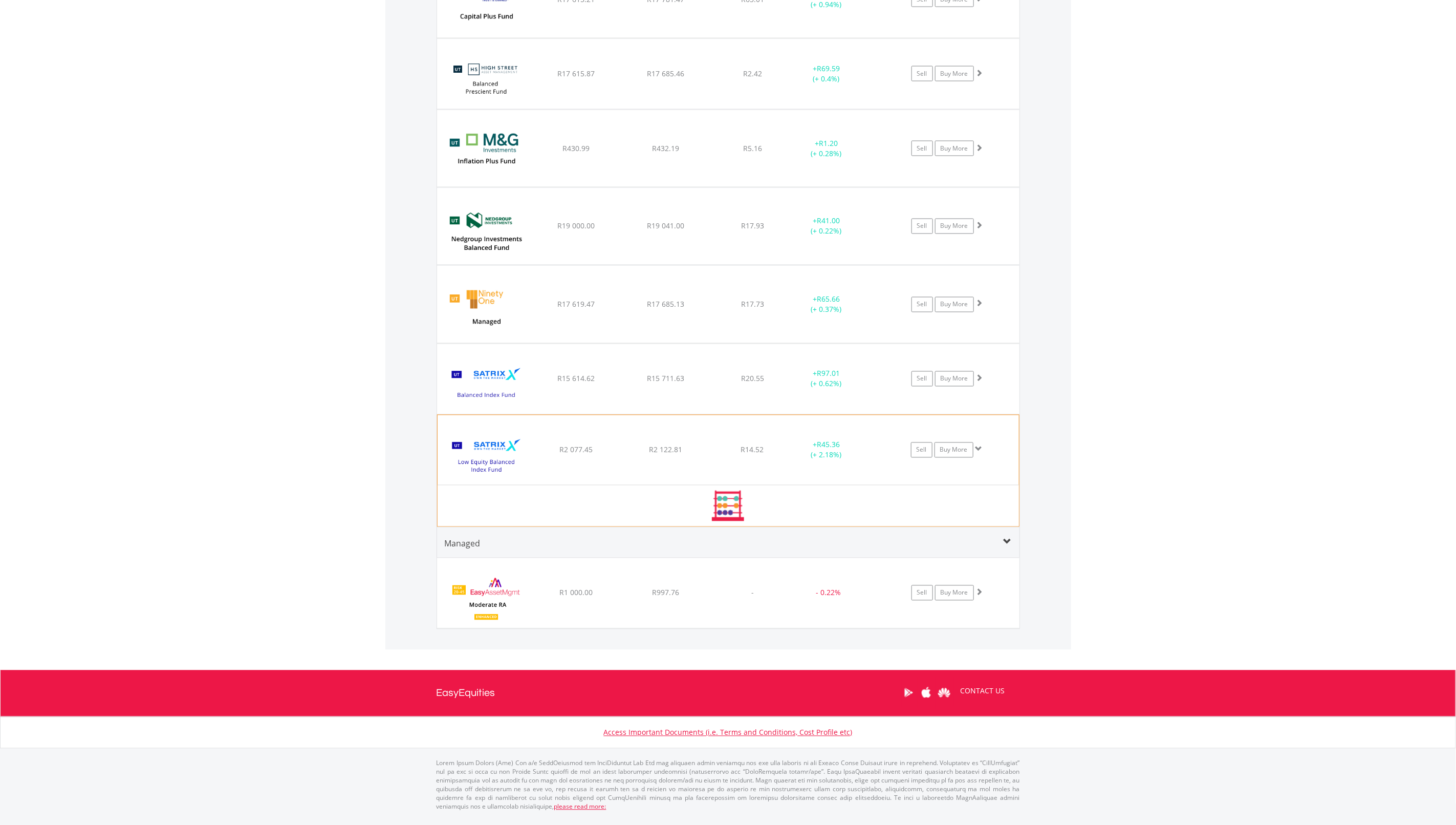
scroll to position [1442, 0]
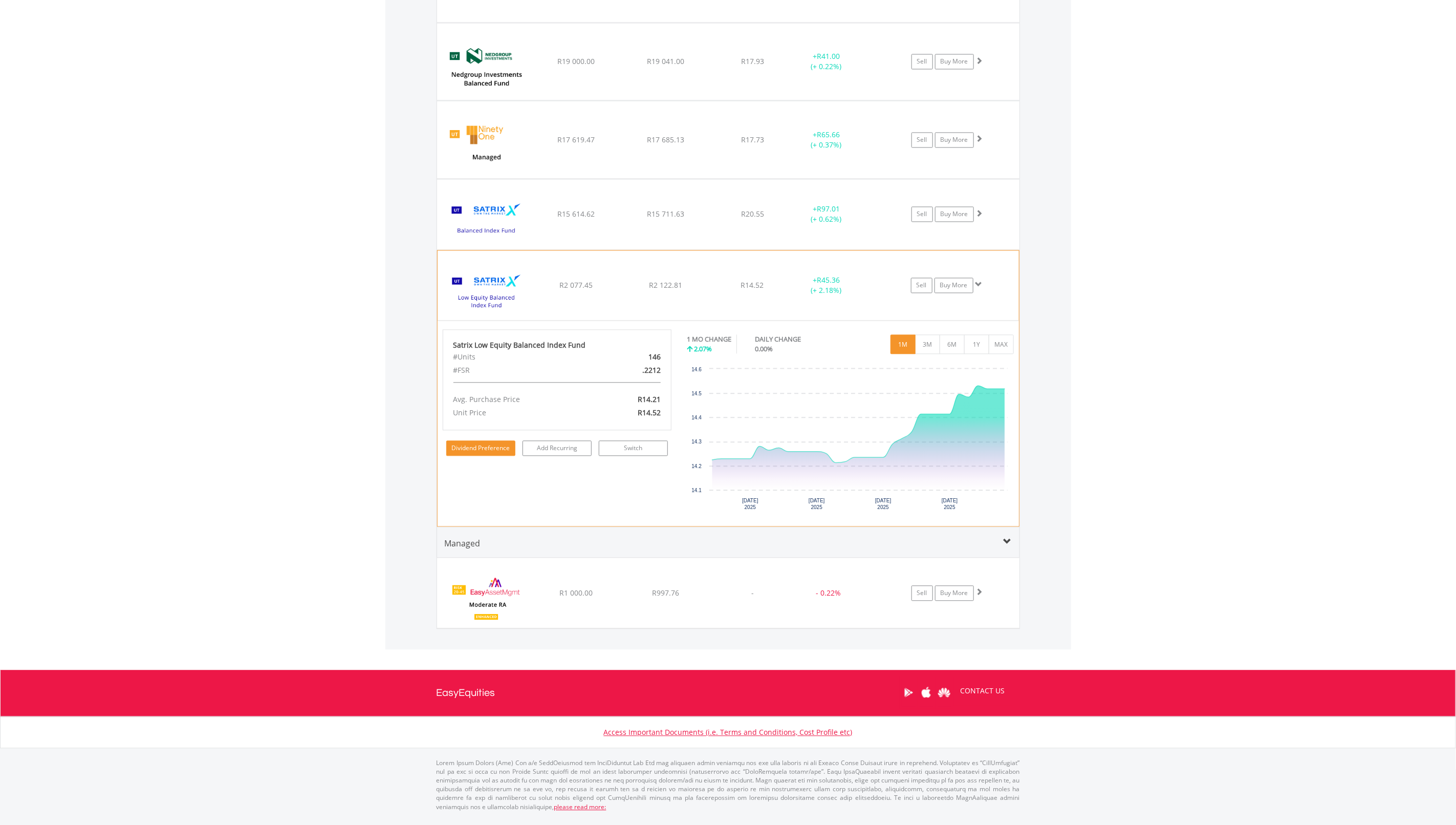
click at [497, 453] on link "Dividend Preference" at bounding box center [480, 448] width 69 height 15
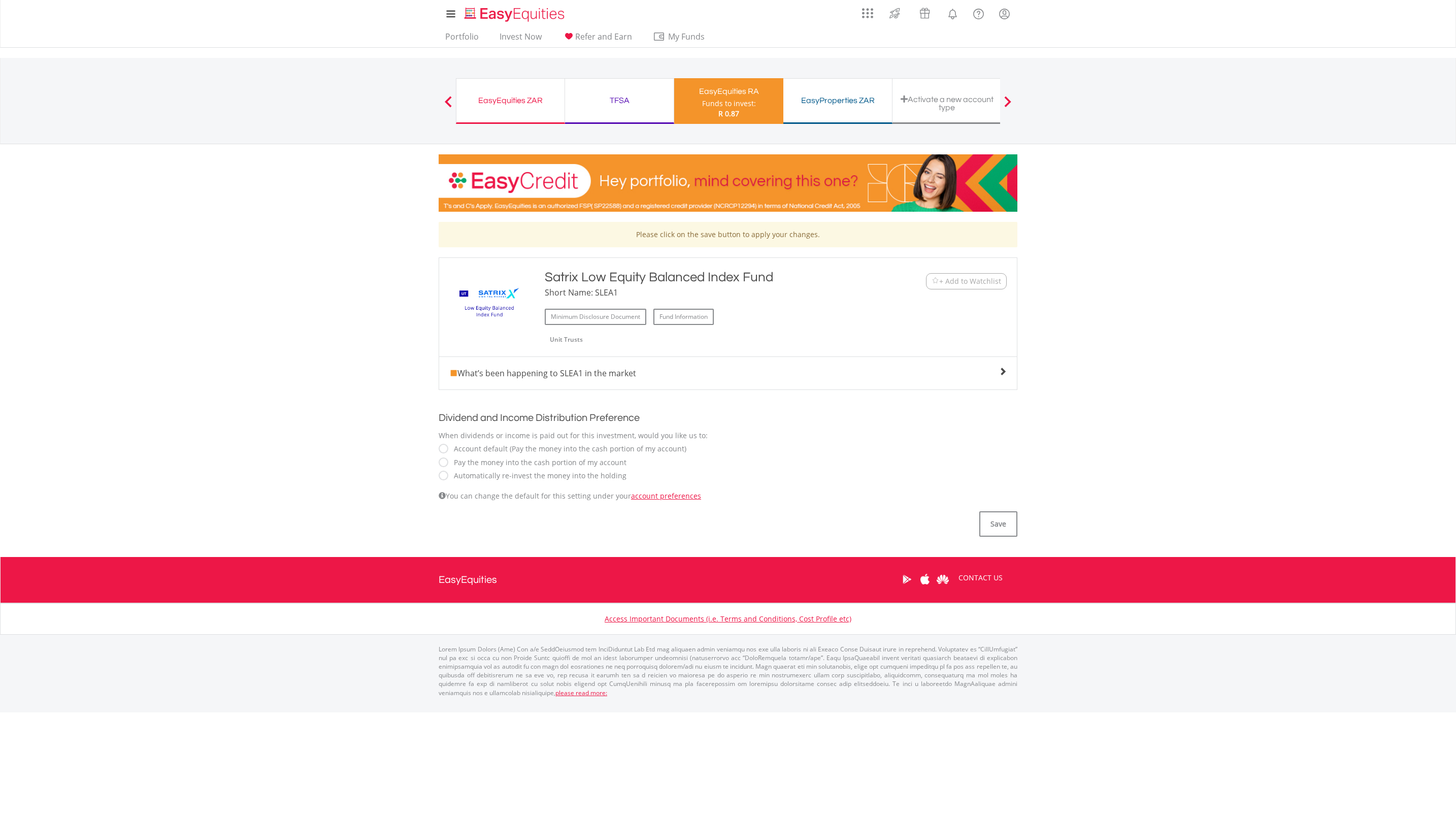
click at [1002, 371] on span at bounding box center [1003, 371] width 8 height 8
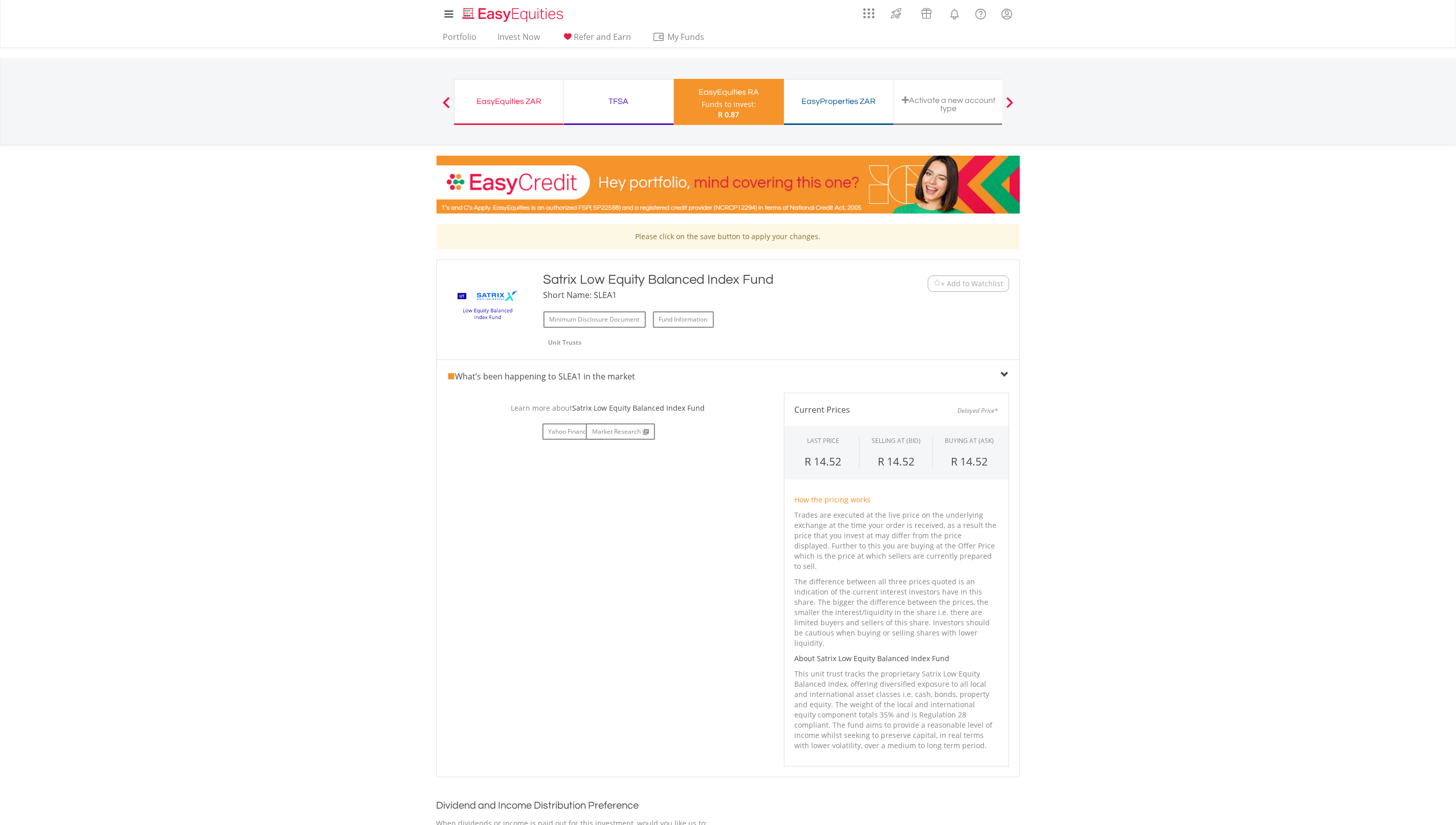
click at [1010, 374] on div "What’s been happening to SLEA1 in the market No chart available. DAILY CHANGE 1…" at bounding box center [728, 568] width 584 height 418
click at [602, 100] on div "TFSA" at bounding box center [619, 101] width 97 height 14
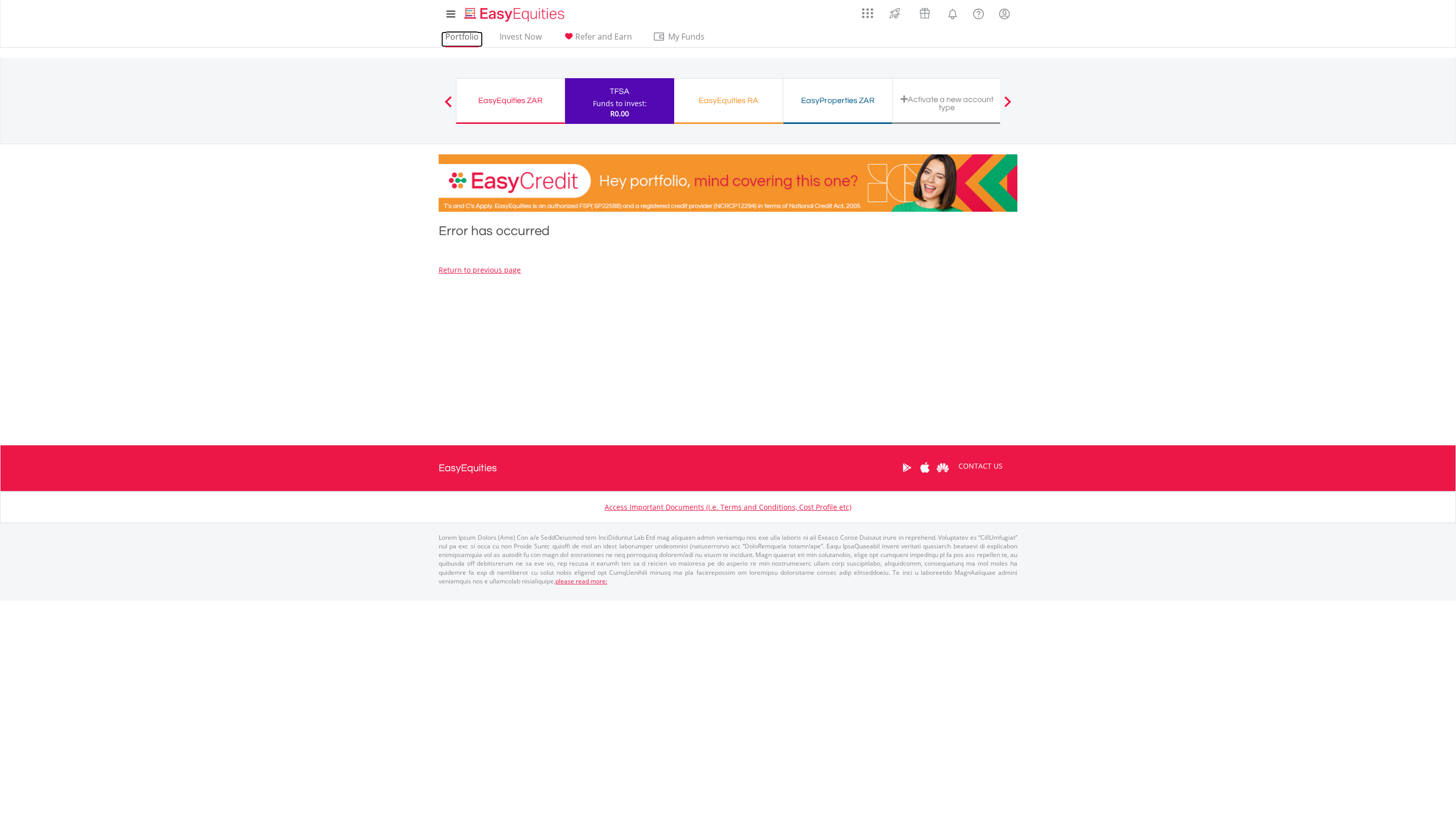
click at [461, 36] on link "Portfolio" at bounding box center [462, 40] width 42 height 16
